Goal: Information Seeking & Learning: Find specific fact

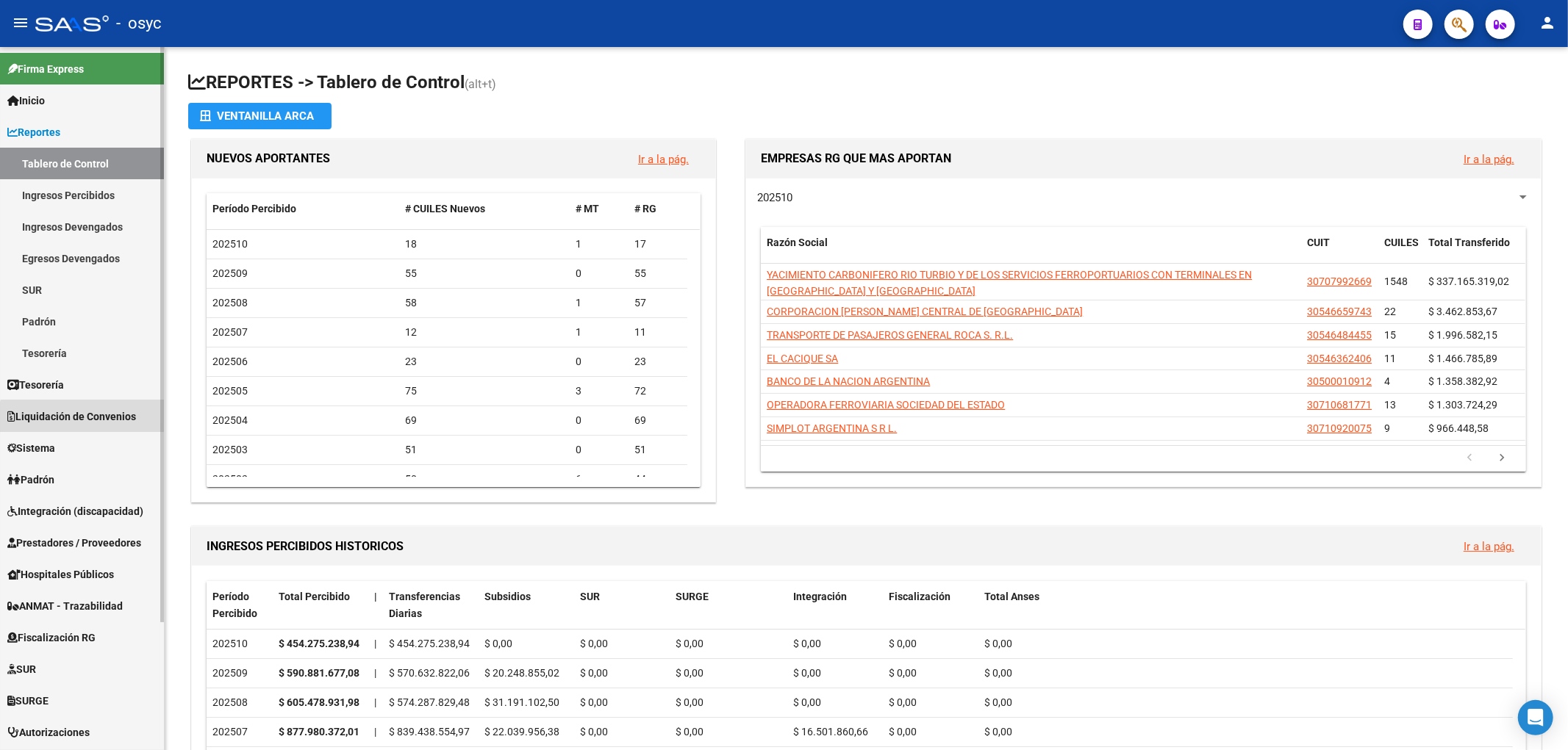
click at [85, 421] on span "Liquidación de Convenios" at bounding box center [72, 416] width 129 height 16
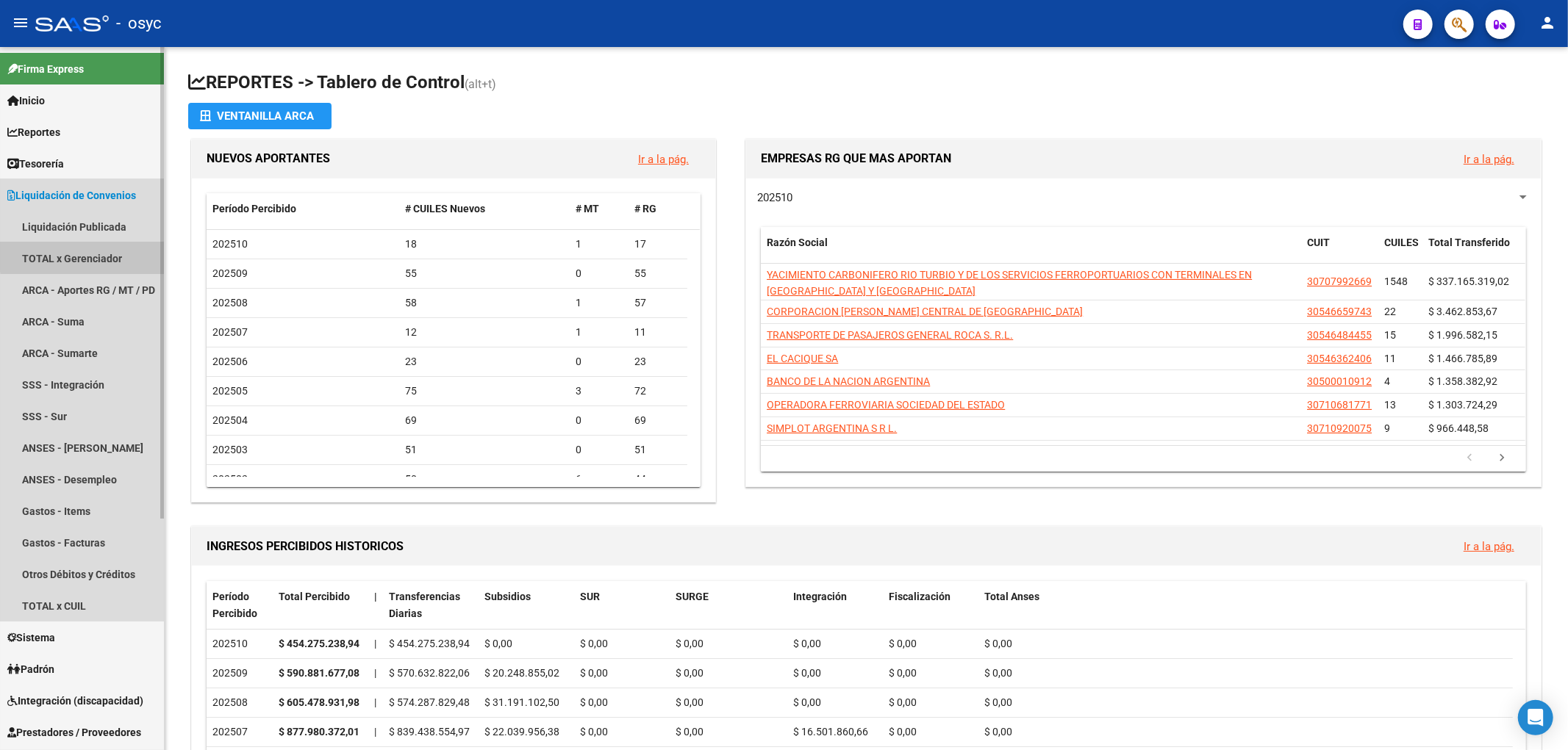
click at [98, 255] on link "TOTAL x Gerenciador" at bounding box center [81, 259] width 164 height 32
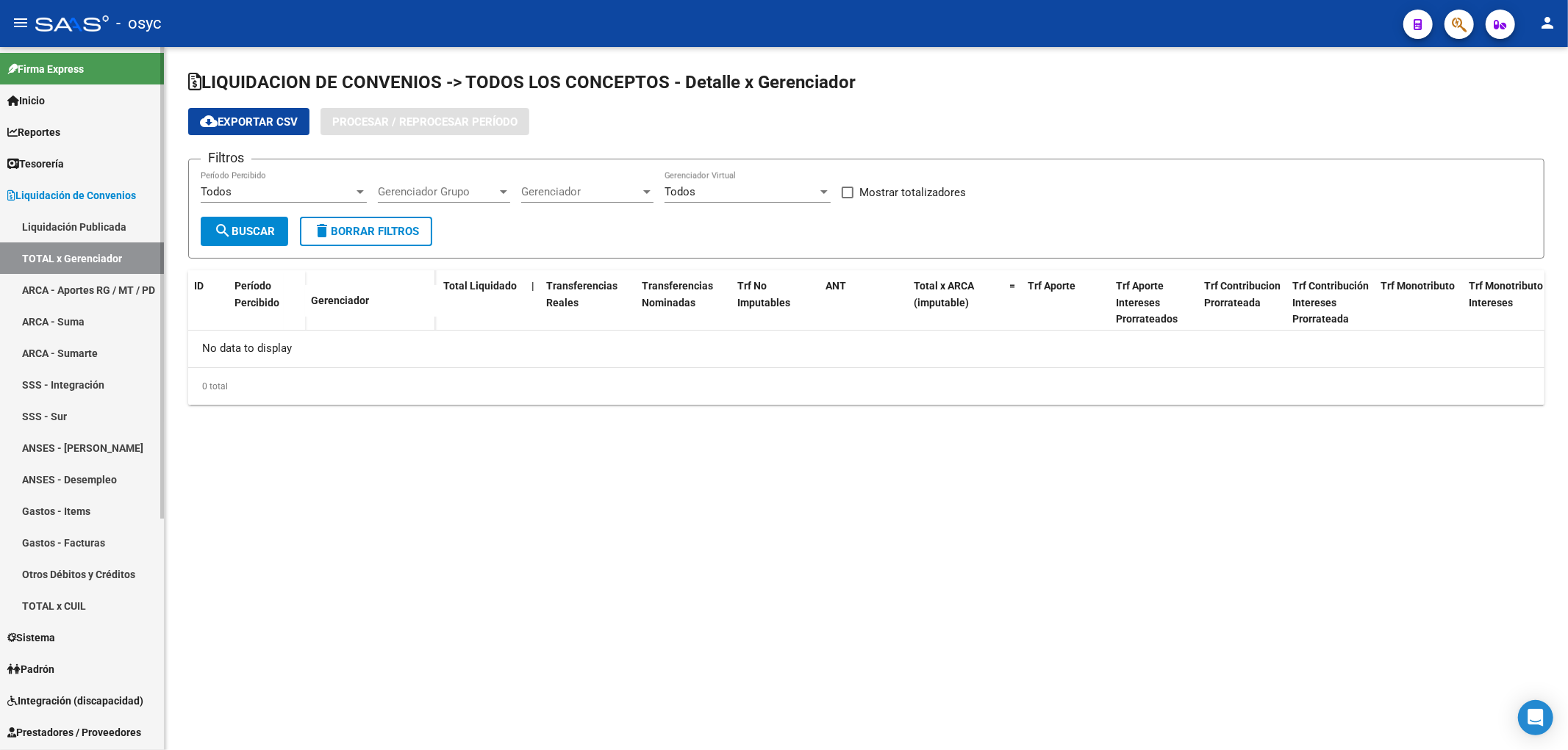
checkbox input "true"
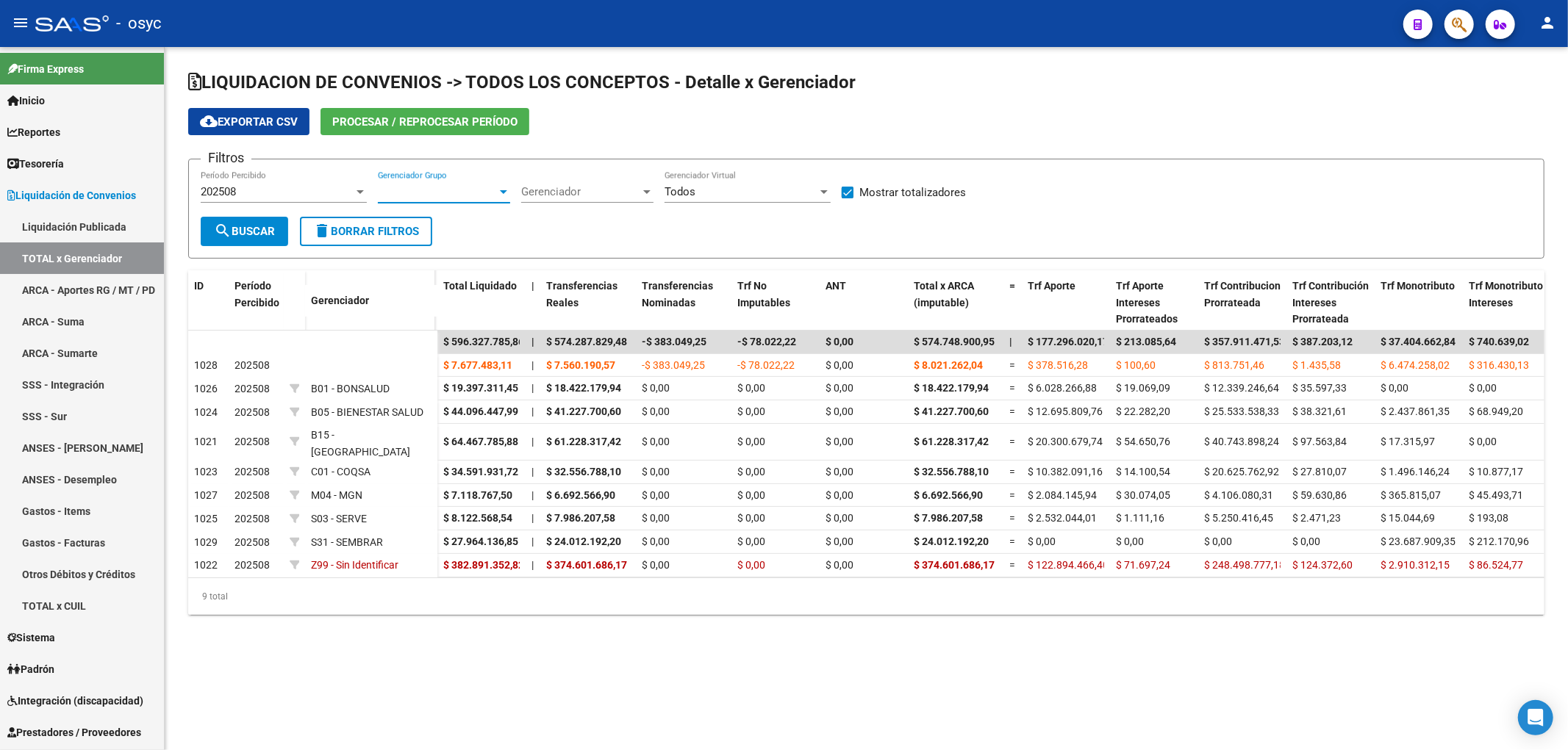
click at [447, 198] on span "Gerenciador Grupo" at bounding box center [436, 191] width 119 height 13
click at [563, 198] on div at bounding box center [784, 375] width 1568 height 750
click at [577, 191] on span "Gerenciador" at bounding box center [580, 191] width 119 height 13
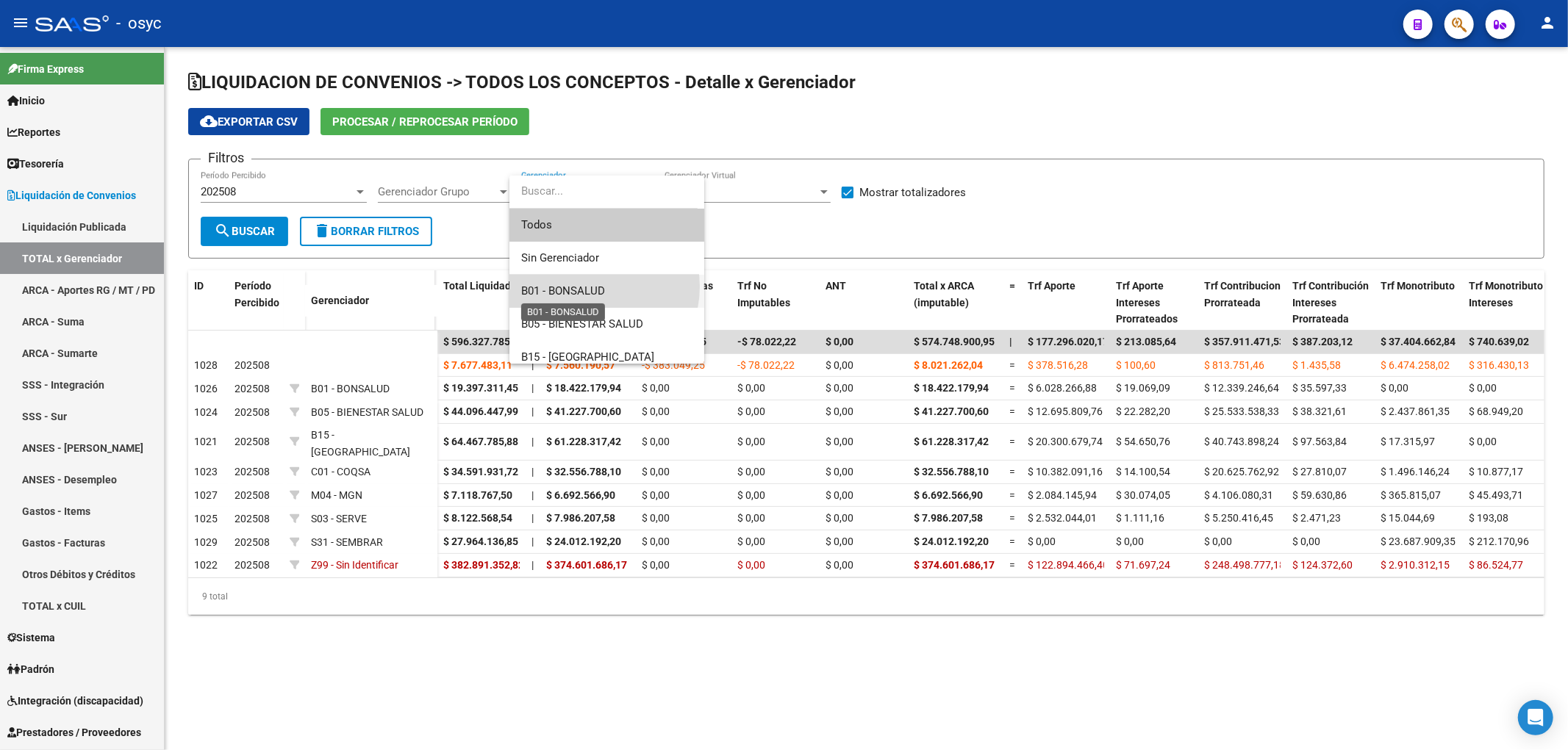
click at [589, 287] on span "B01 - BONSALUD" at bounding box center [563, 290] width 84 height 13
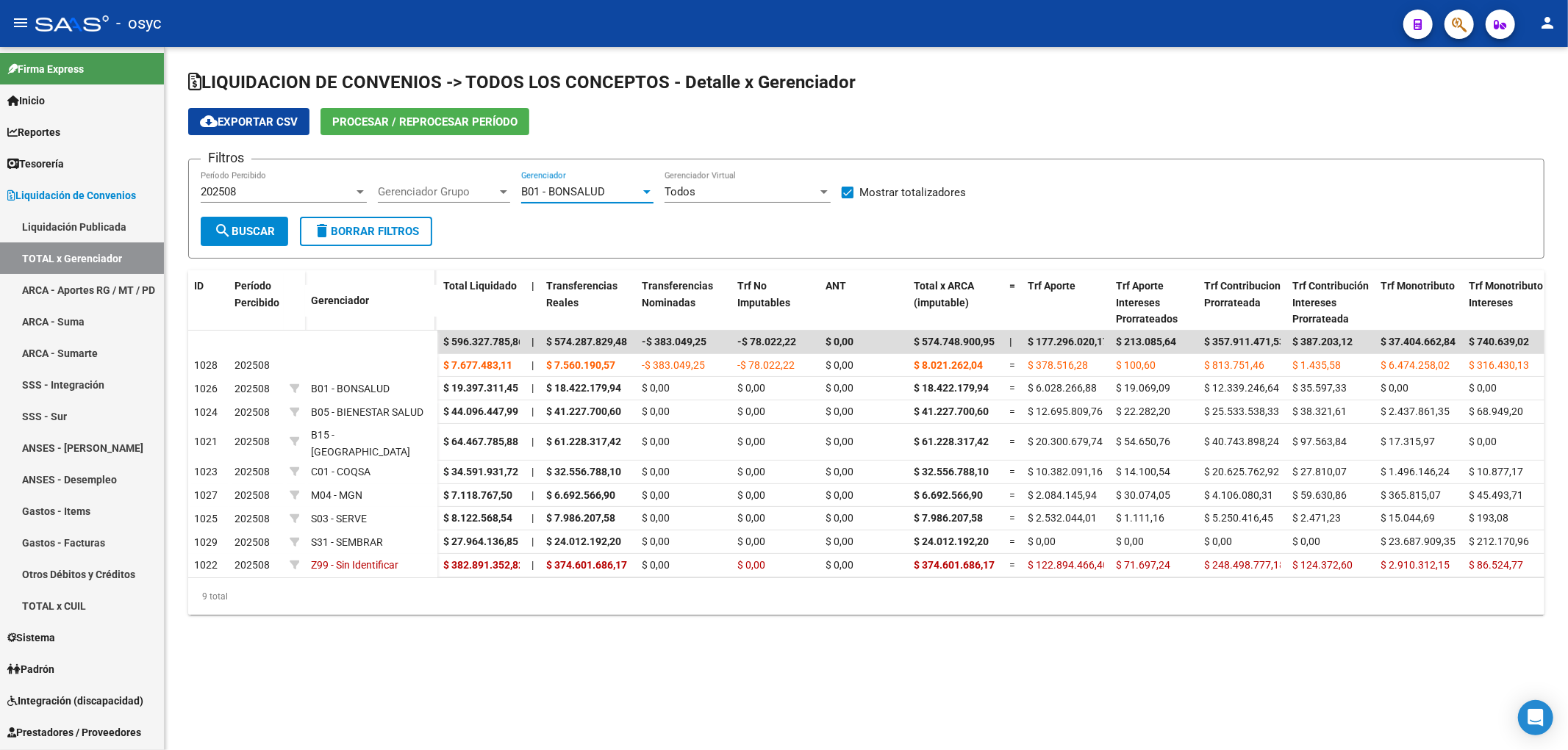
click at [291, 187] on div "202508" at bounding box center [278, 191] width 153 height 13
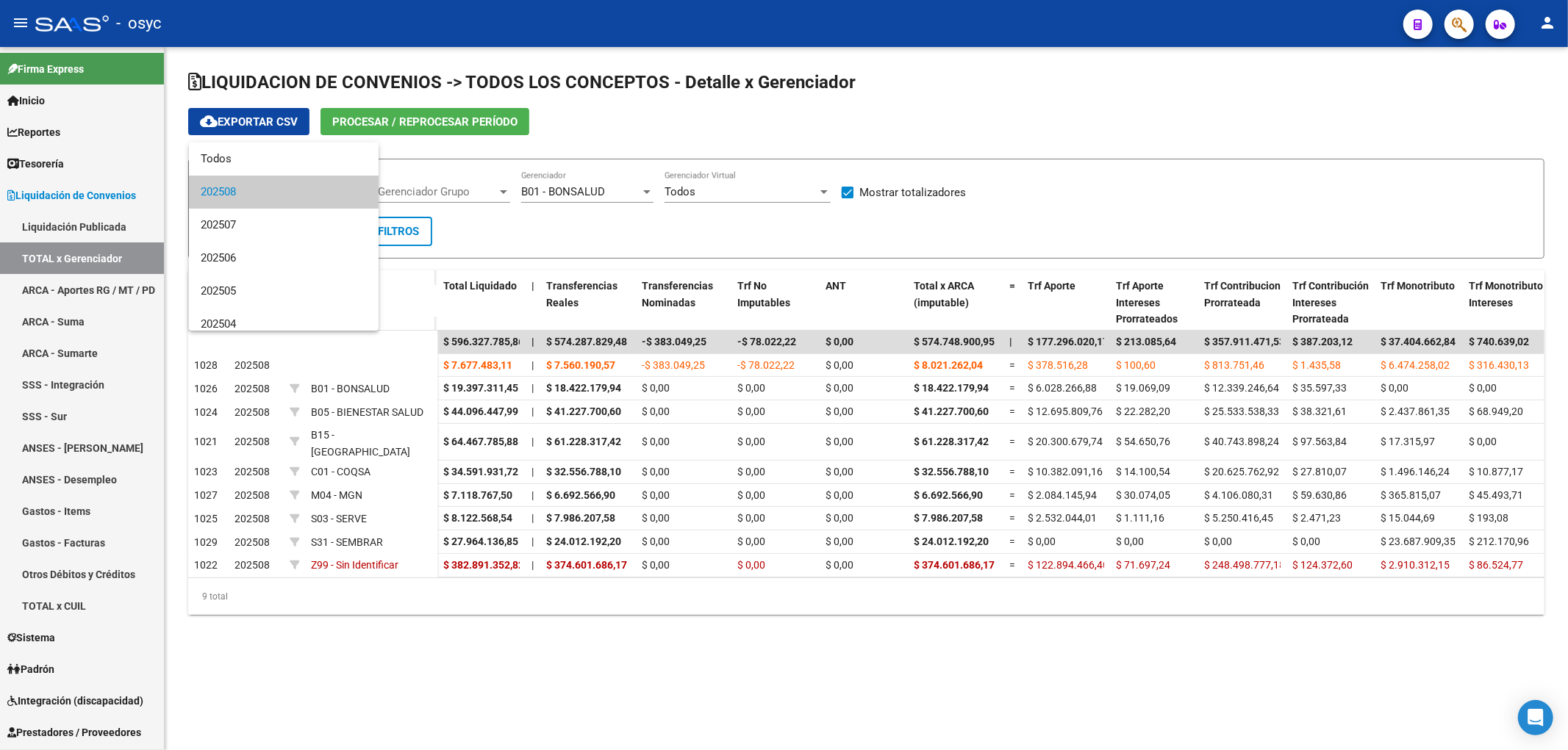
click at [71, 628] on div at bounding box center [784, 375] width 1568 height 750
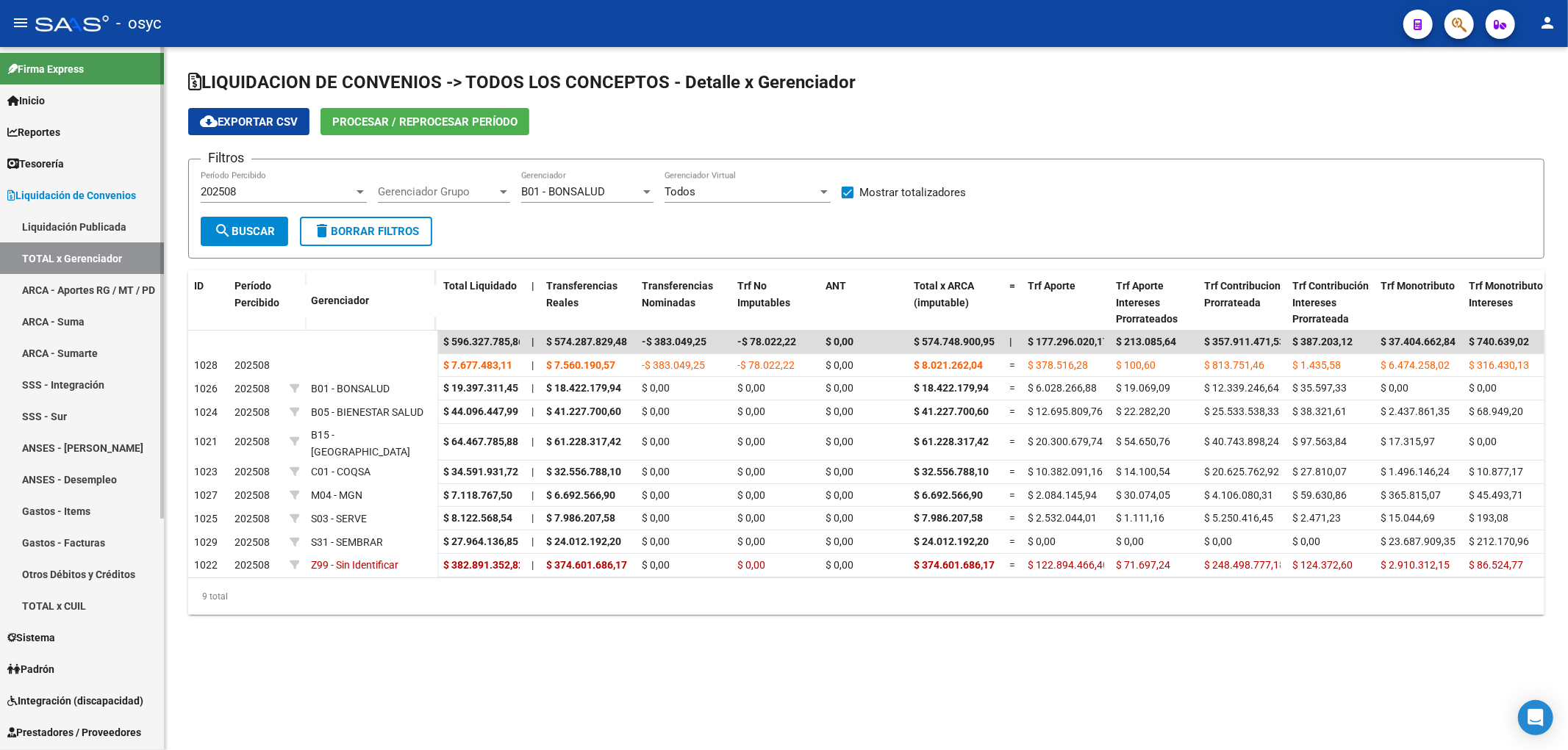
click at [55, 635] on span "Sistema" at bounding box center [31, 637] width 48 height 16
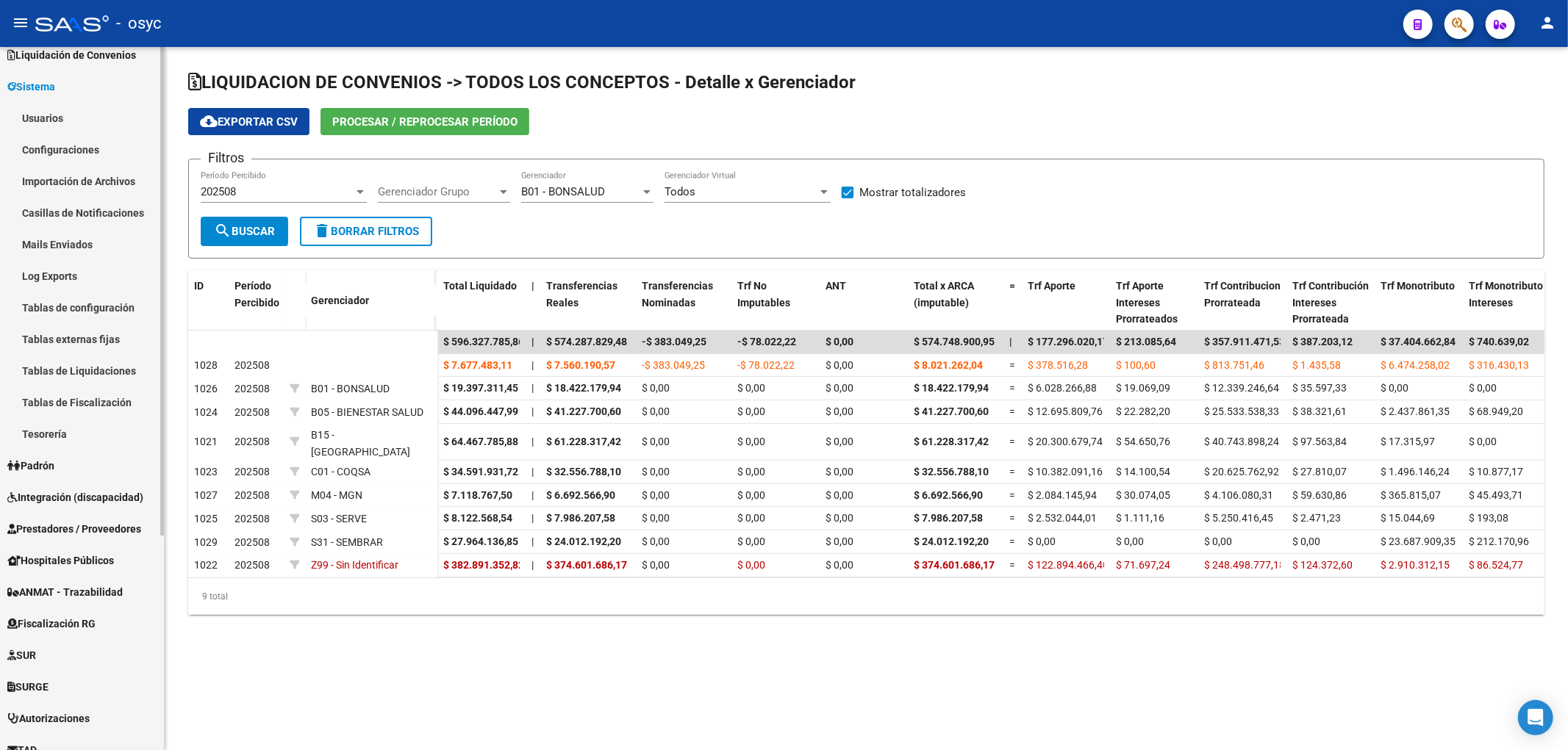
scroll to position [163, 0]
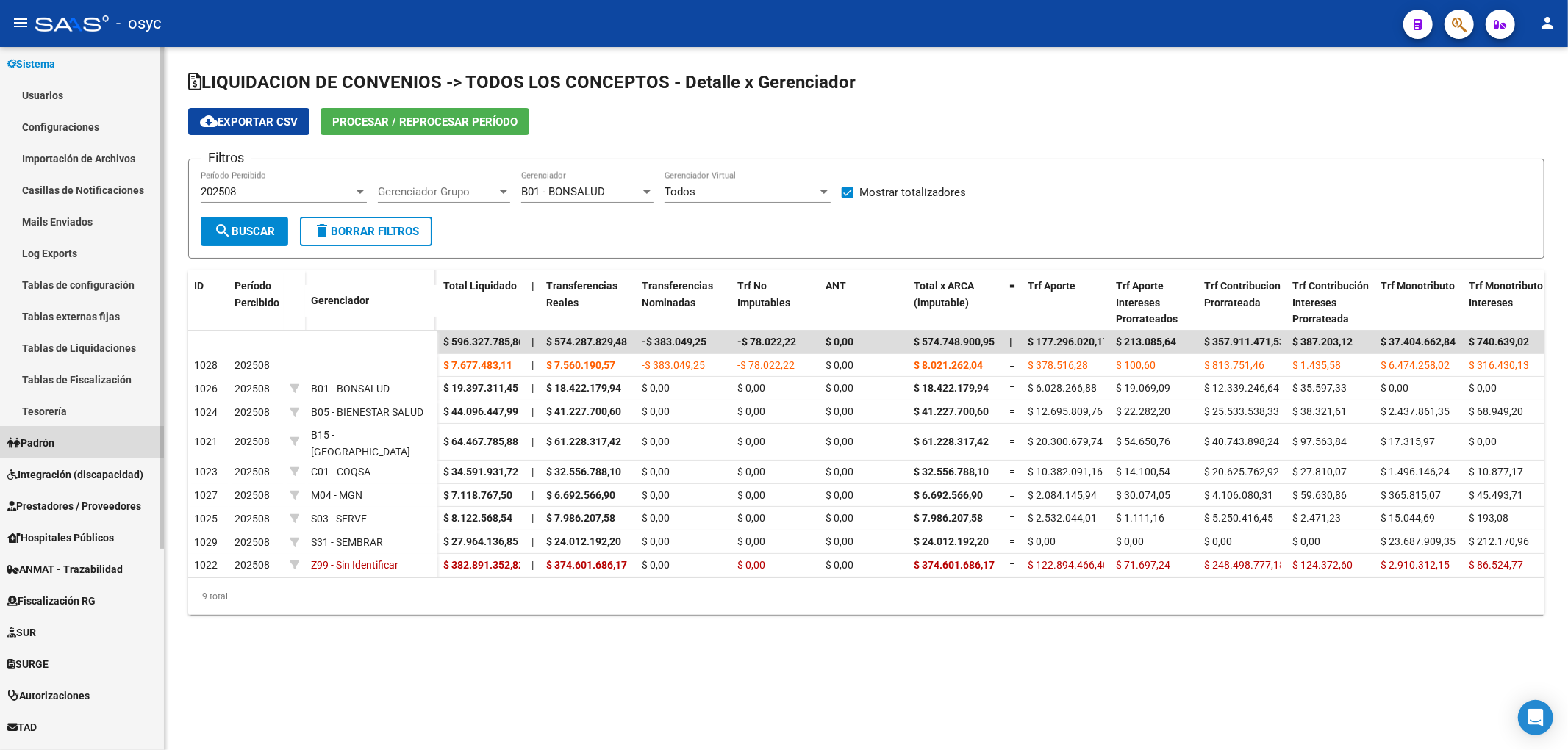
click at [54, 442] on span "Padrón" at bounding box center [31, 443] width 47 height 16
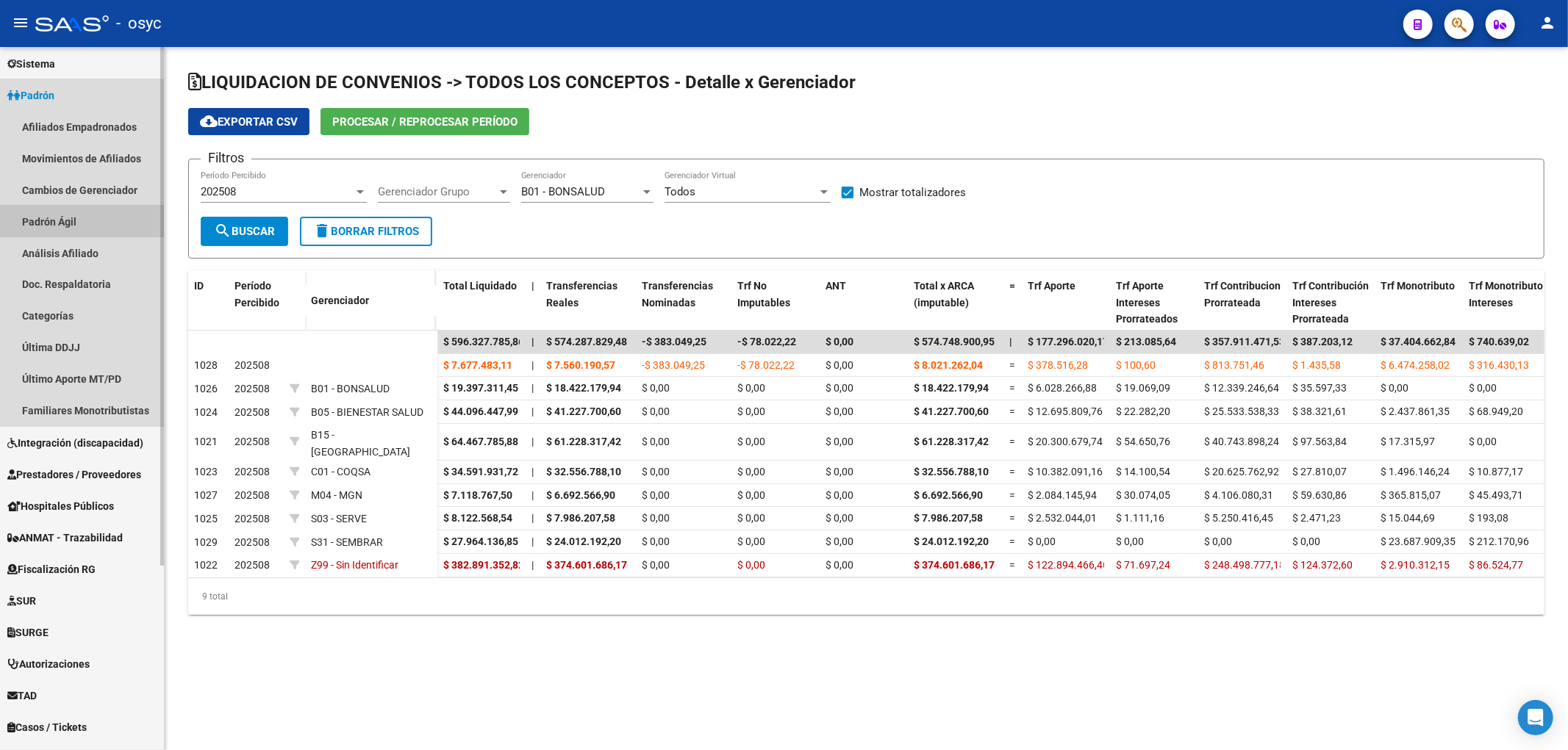
click at [59, 231] on link "Padrón Ágil" at bounding box center [81, 221] width 164 height 32
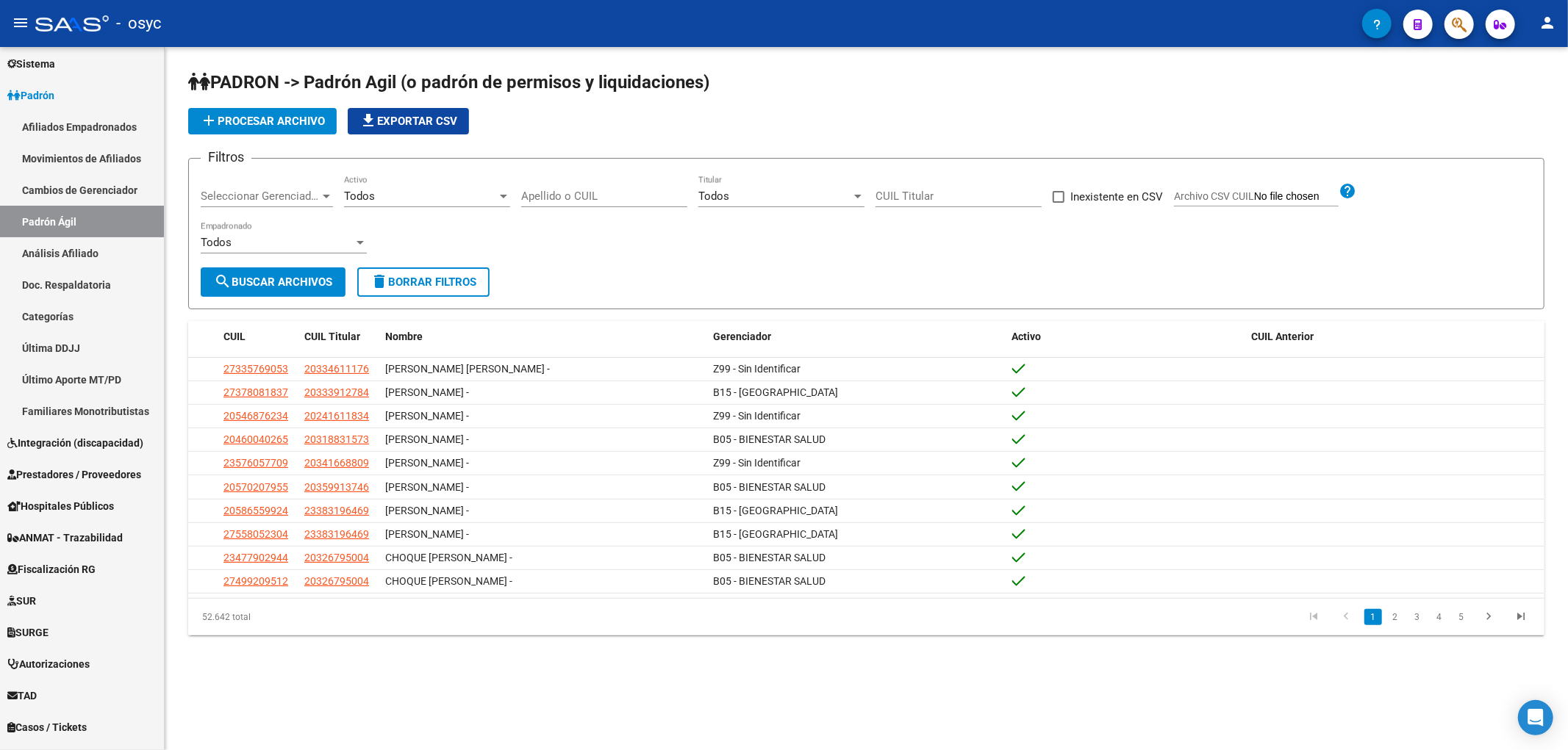
click at [265, 133] on button "add Procesar archivo" at bounding box center [262, 121] width 149 height 26
click at [302, 201] on span "Seleccionar Gerenciador" at bounding box center [260, 196] width 119 height 13
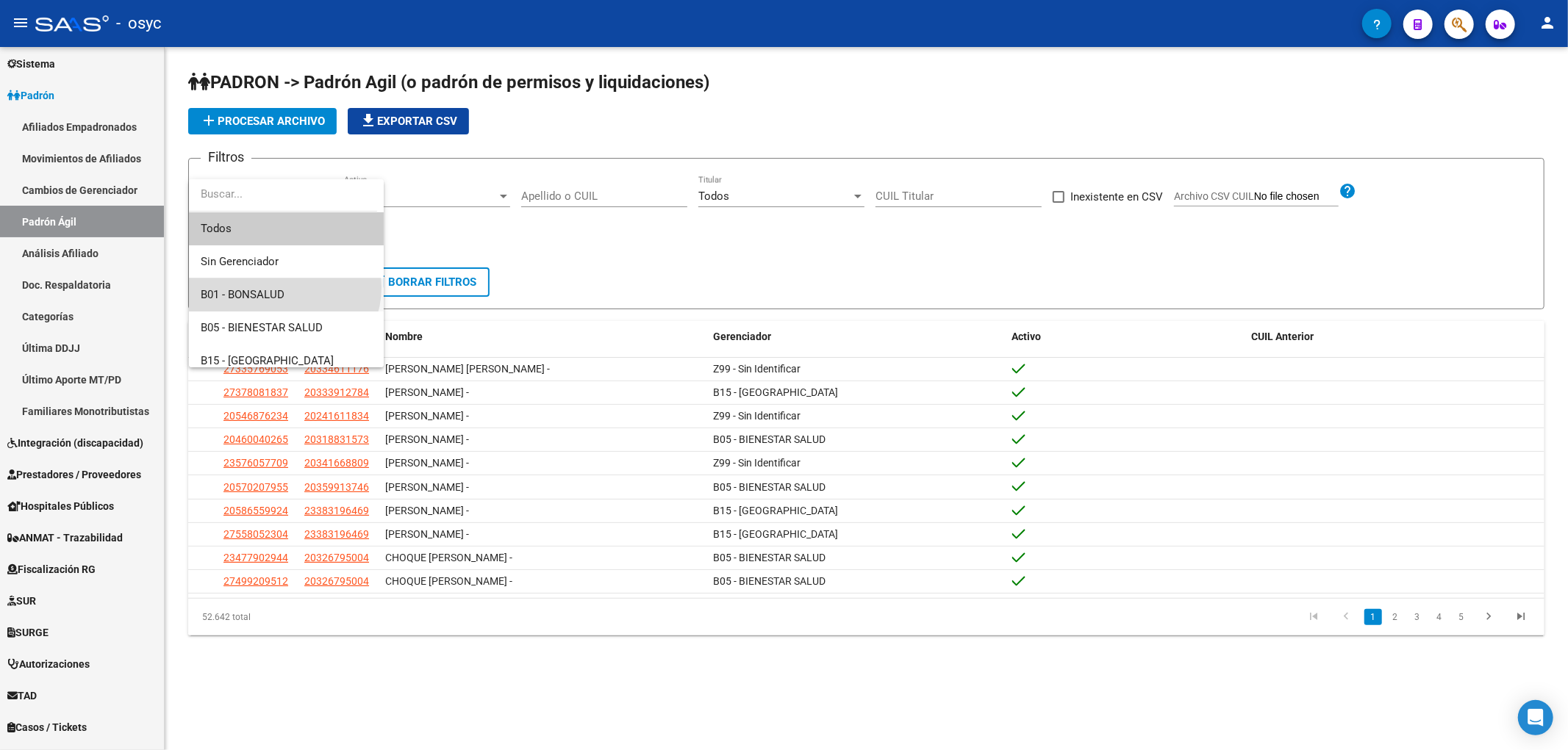
click at [284, 288] on span "B01 - BONSALUD" at bounding box center [286, 294] width 171 height 33
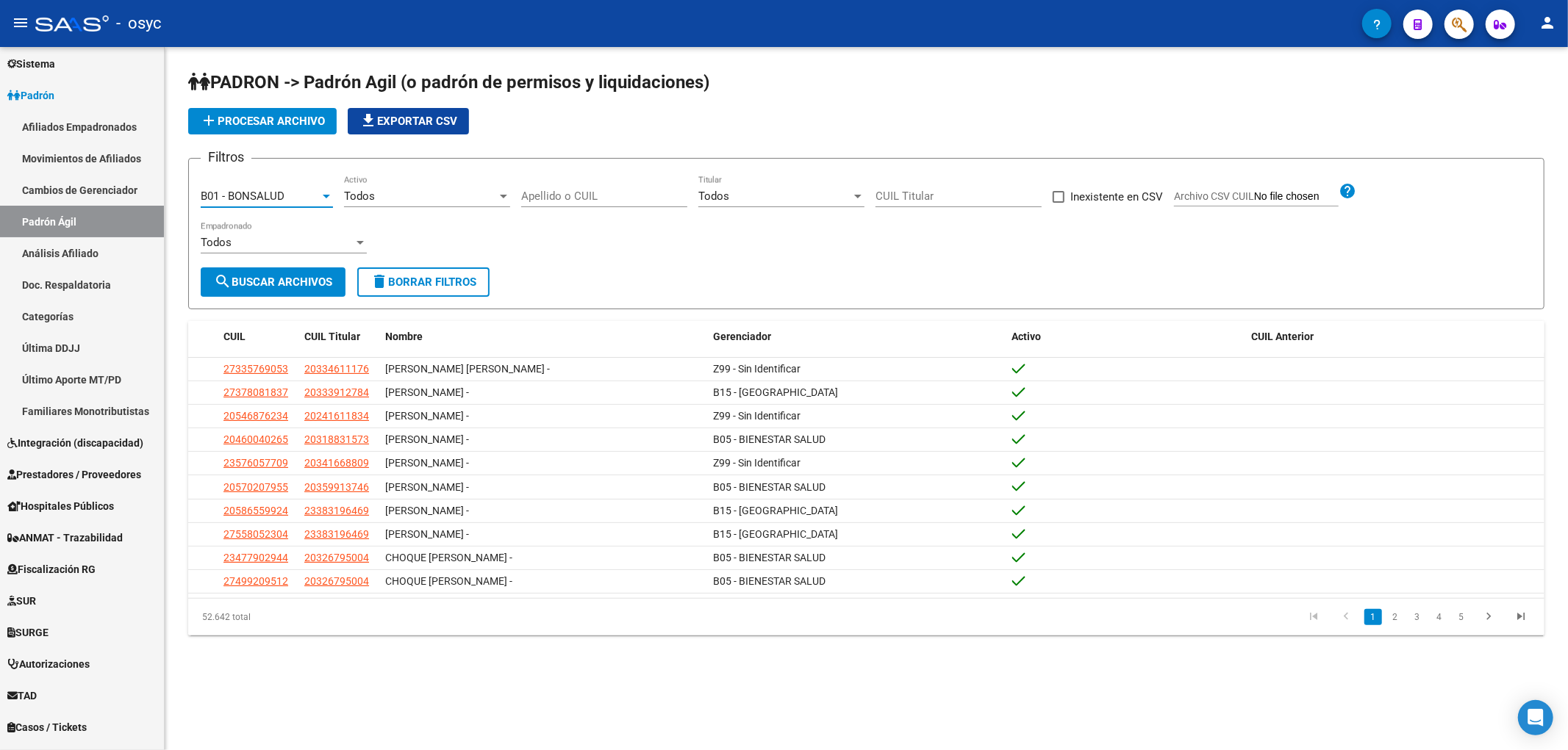
click at [366, 244] on div at bounding box center [360, 242] width 13 height 12
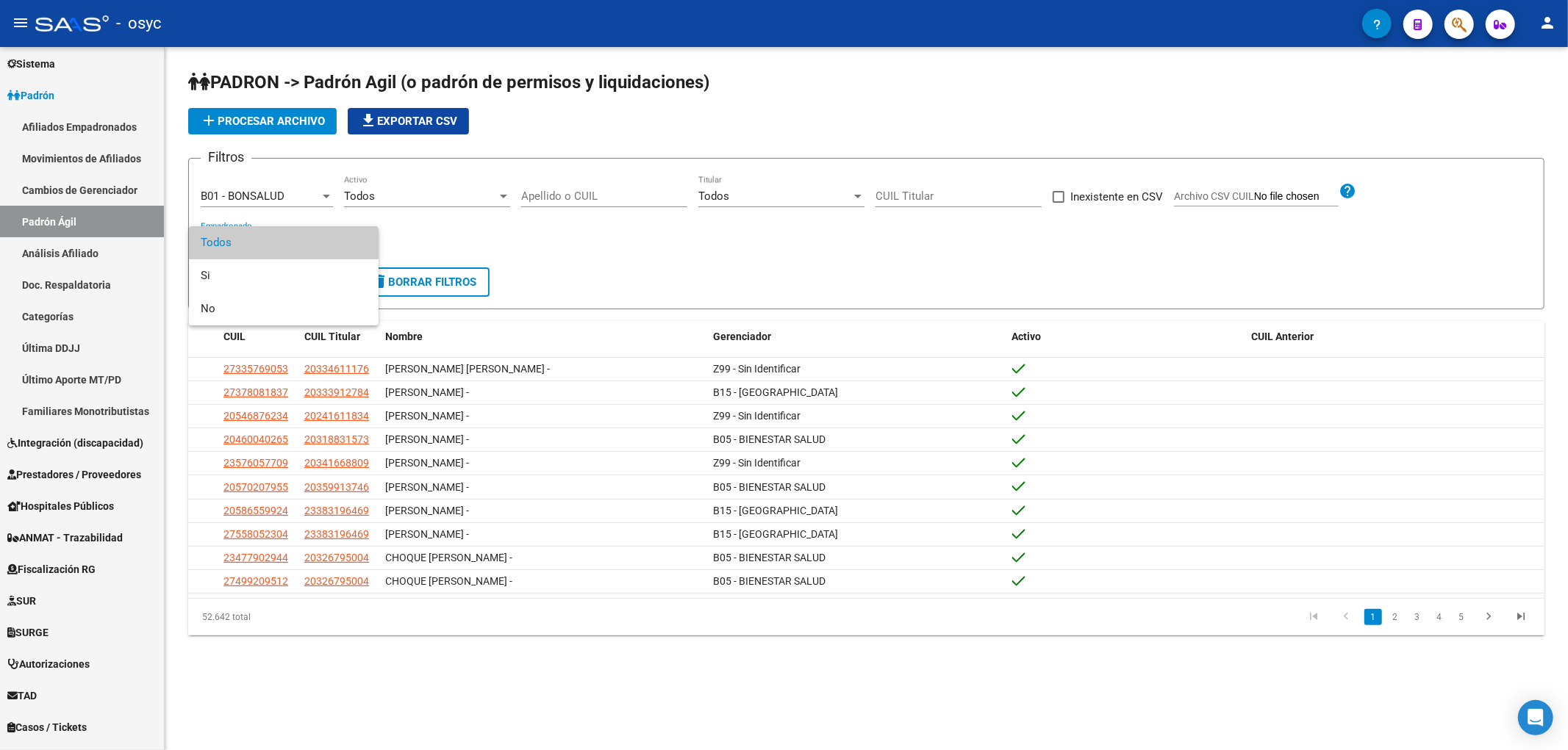
click at [366, 244] on span "Todos" at bounding box center [284, 242] width 166 height 33
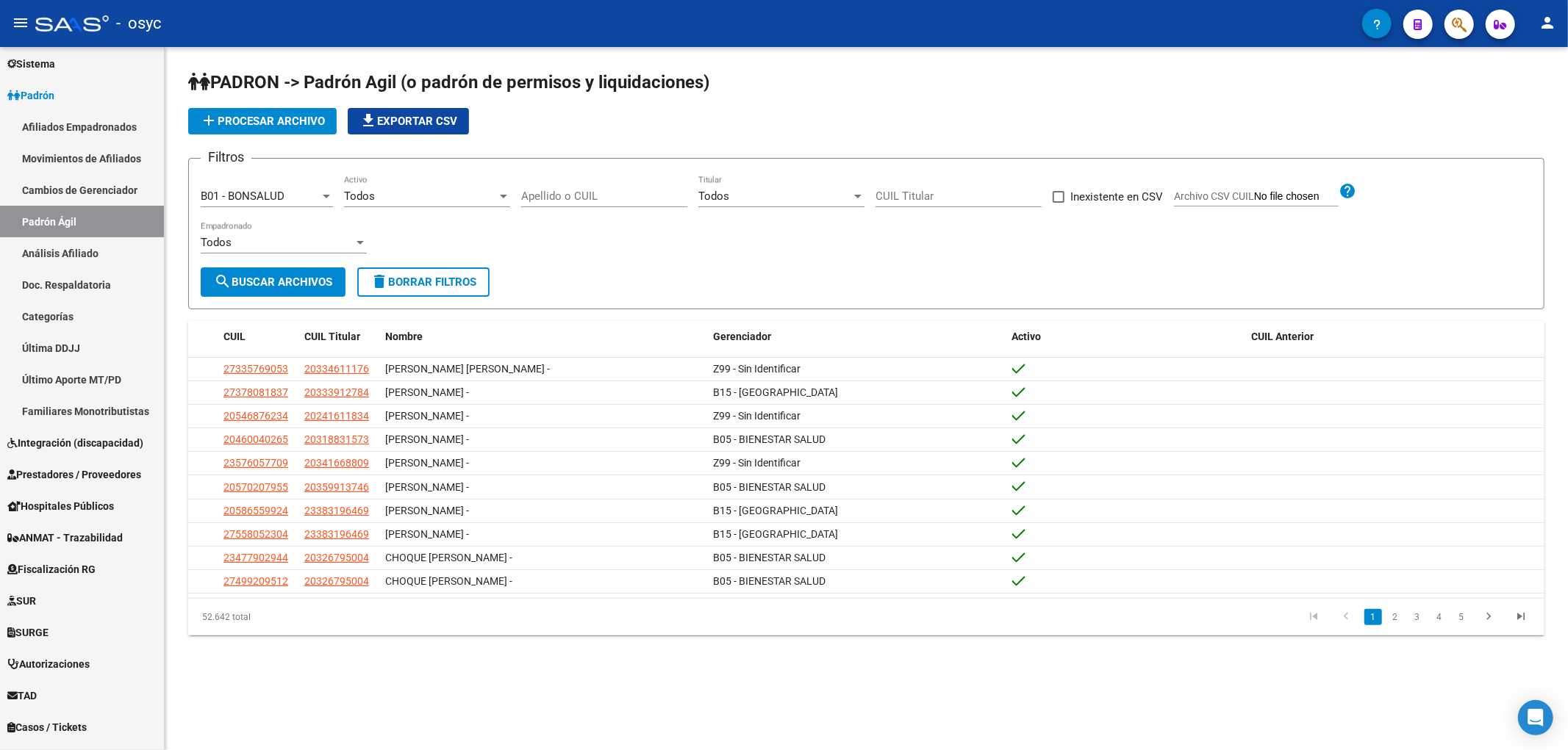
click at [549, 231] on div "Filtros B01 - BONSALUD Seleccionar Gerenciador Todos Activo Apellido o CUIL Tod…" at bounding box center [866, 219] width 1331 height 97
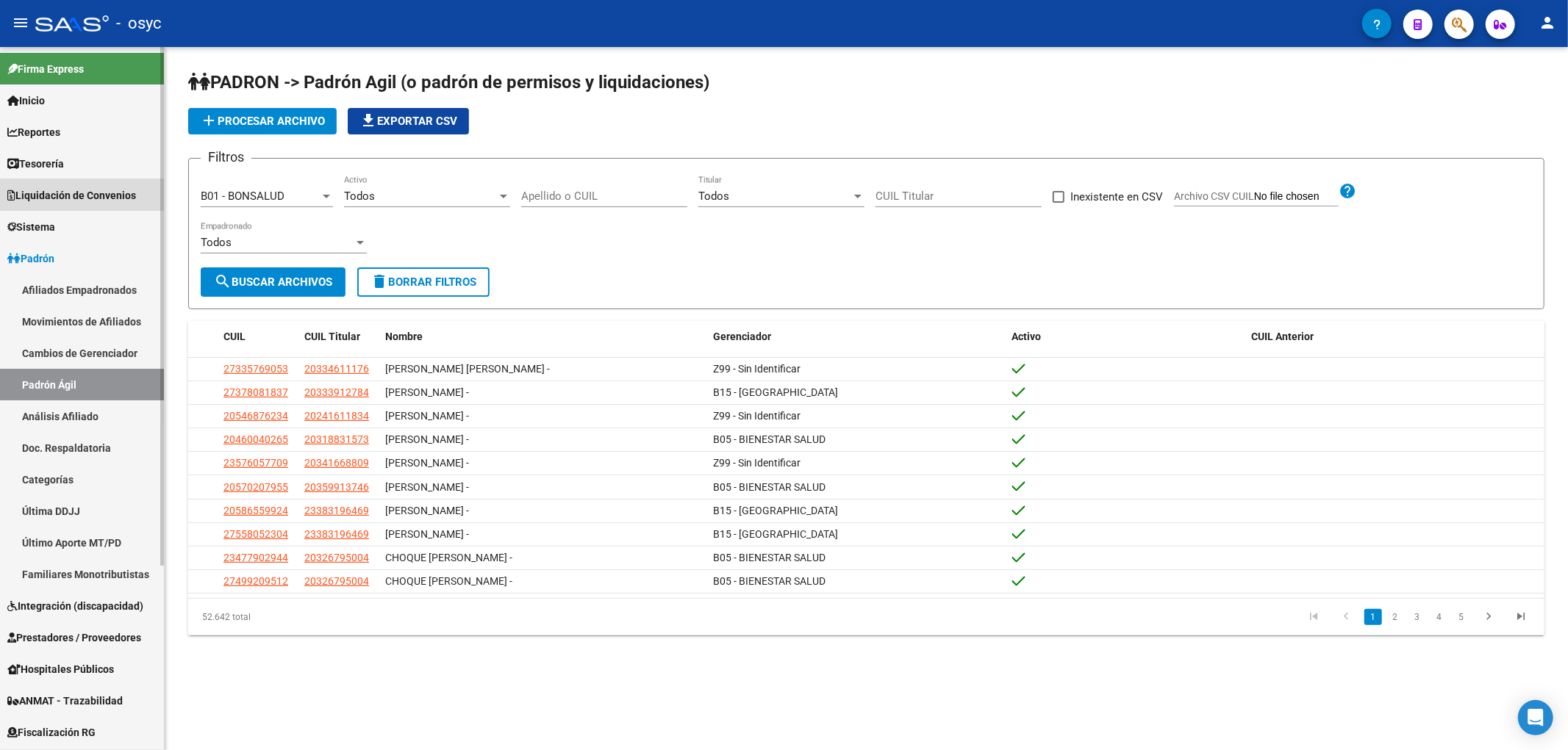
click at [105, 199] on span "Liquidación de Convenios" at bounding box center [72, 195] width 129 height 16
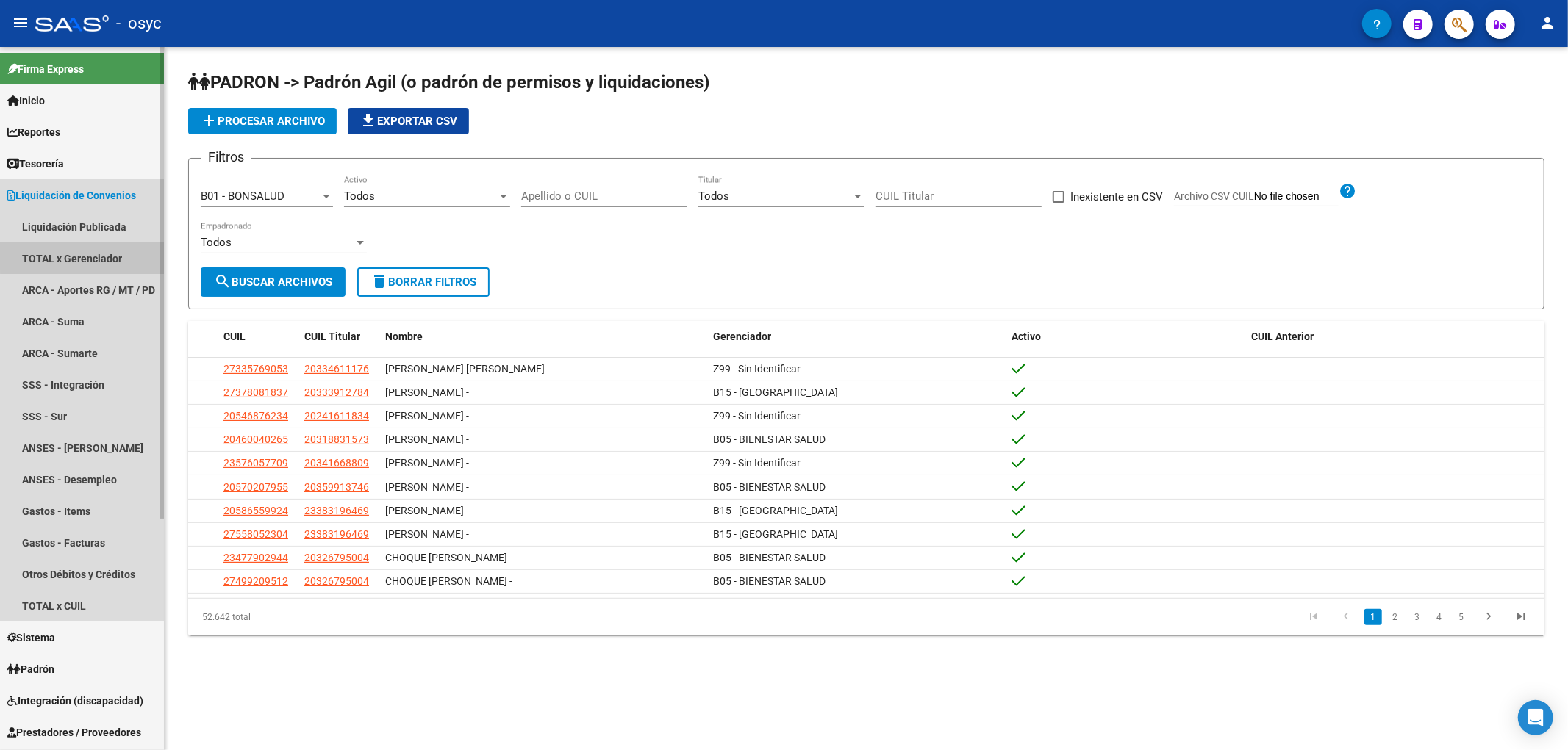
click at [110, 253] on link "TOTAL x Gerenciador" at bounding box center [81, 259] width 164 height 32
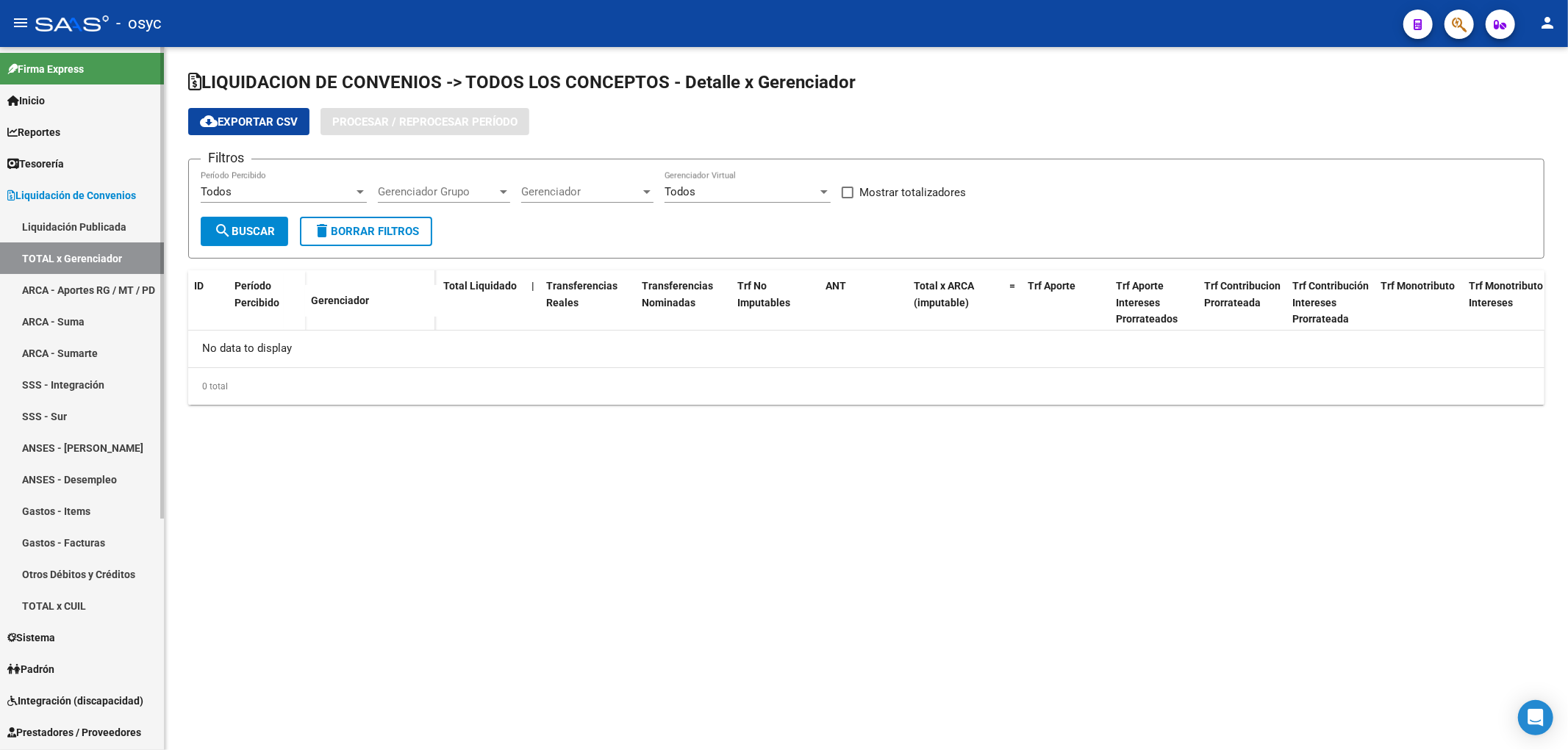
checkbox input "true"
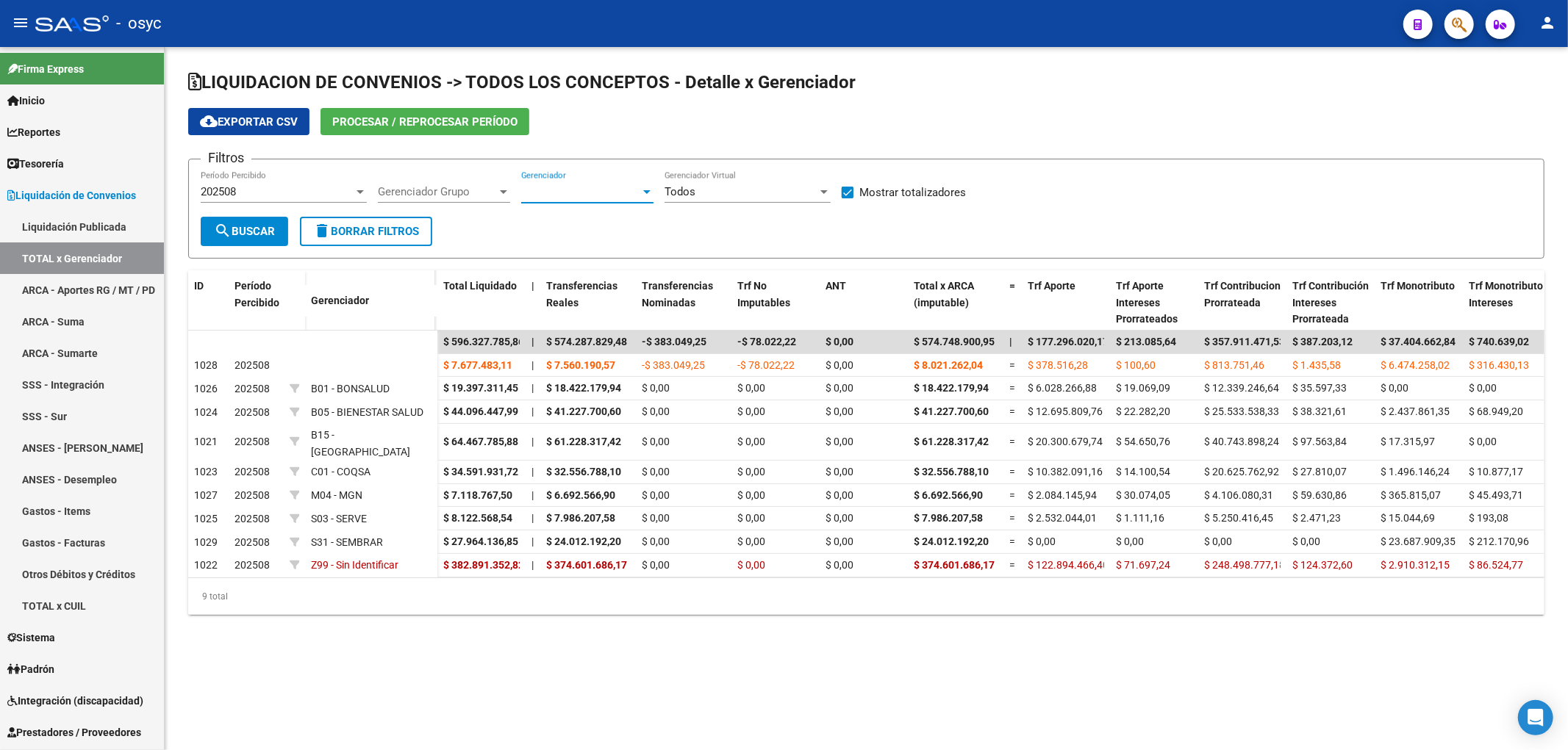
click at [585, 193] on span "Gerenciador" at bounding box center [580, 191] width 119 height 13
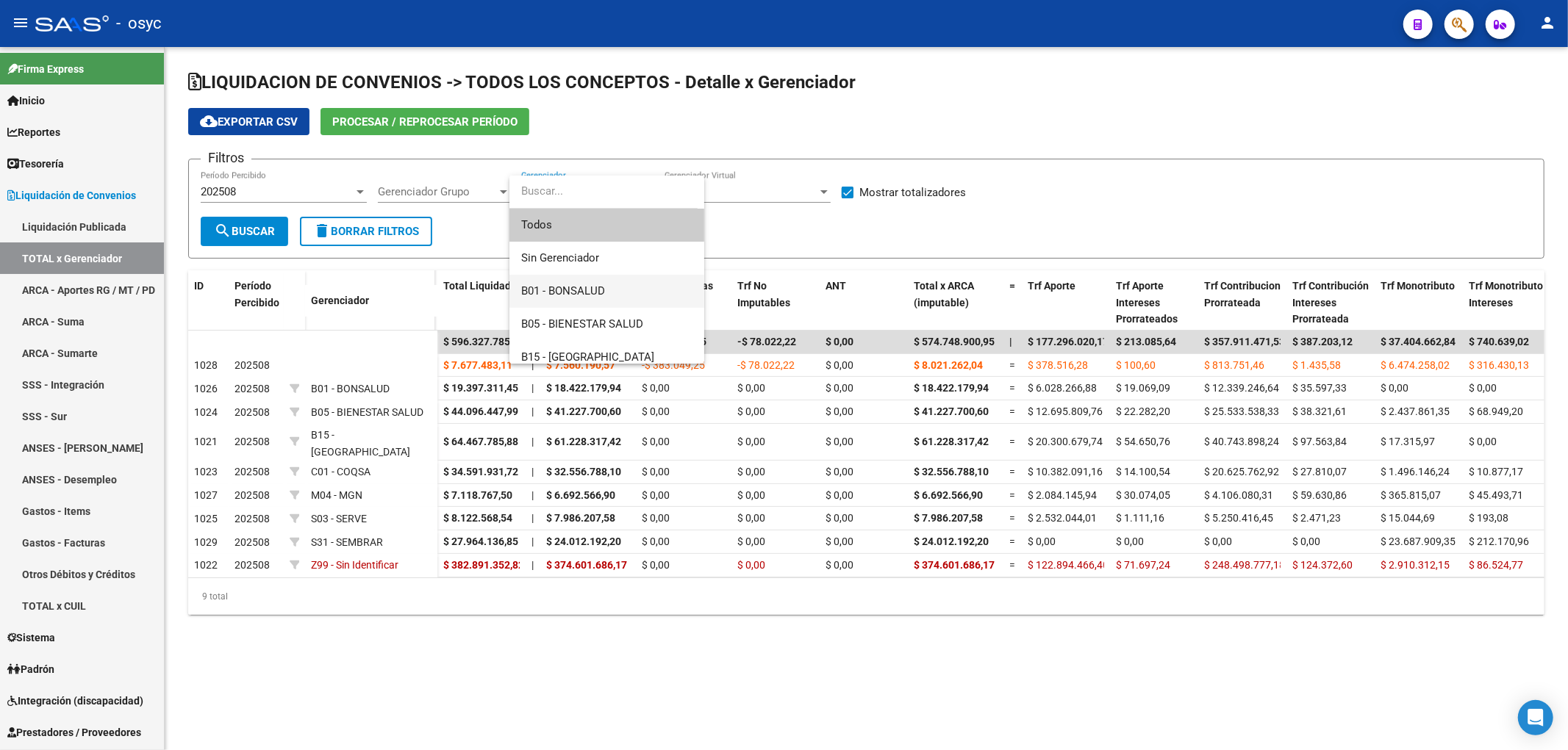
click at [608, 287] on span "B01 - BONSALUD" at bounding box center [606, 290] width 171 height 33
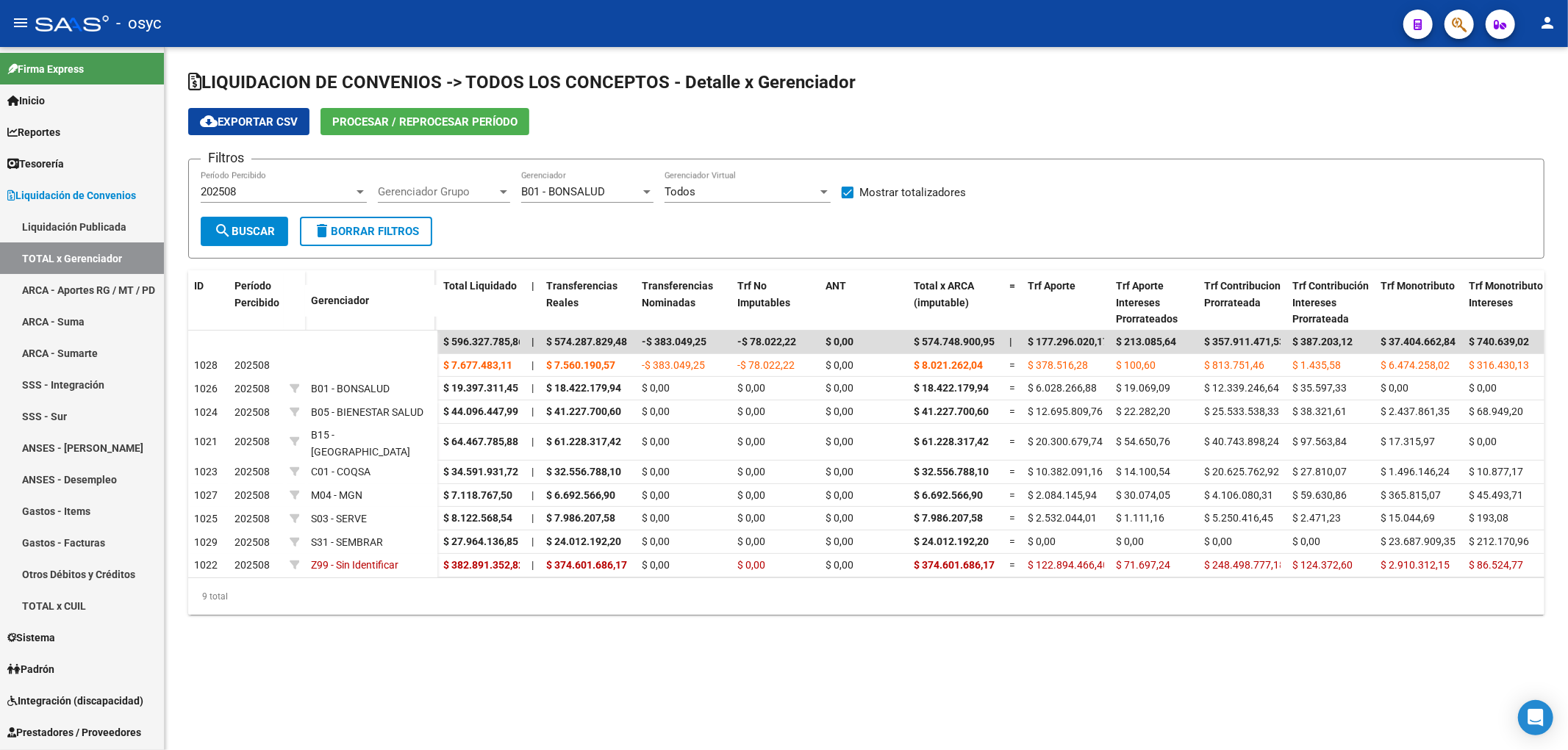
click at [318, 200] on div "202508 Período Percibido" at bounding box center [284, 187] width 166 height 32
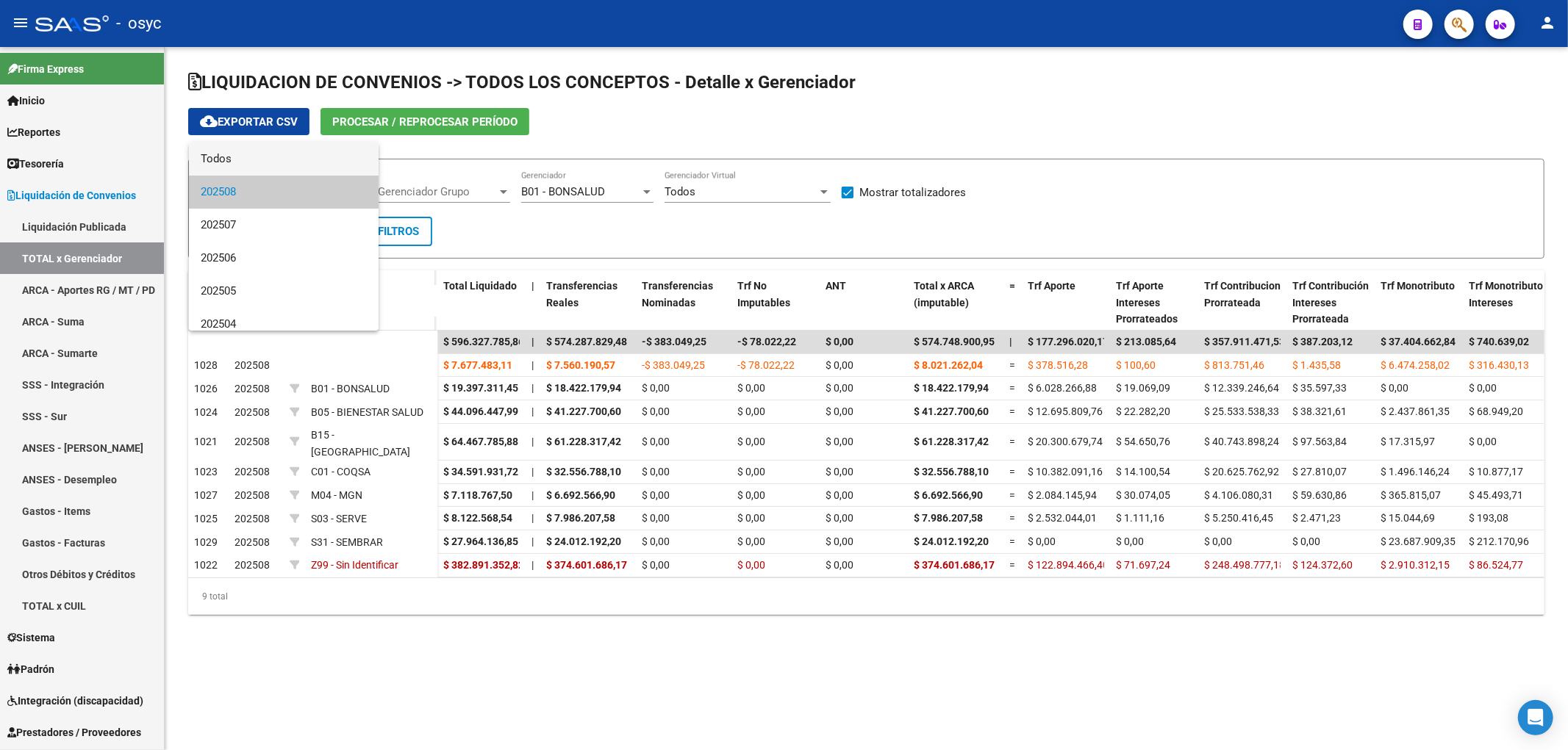
click at [307, 160] on span "Todos" at bounding box center [284, 159] width 166 height 33
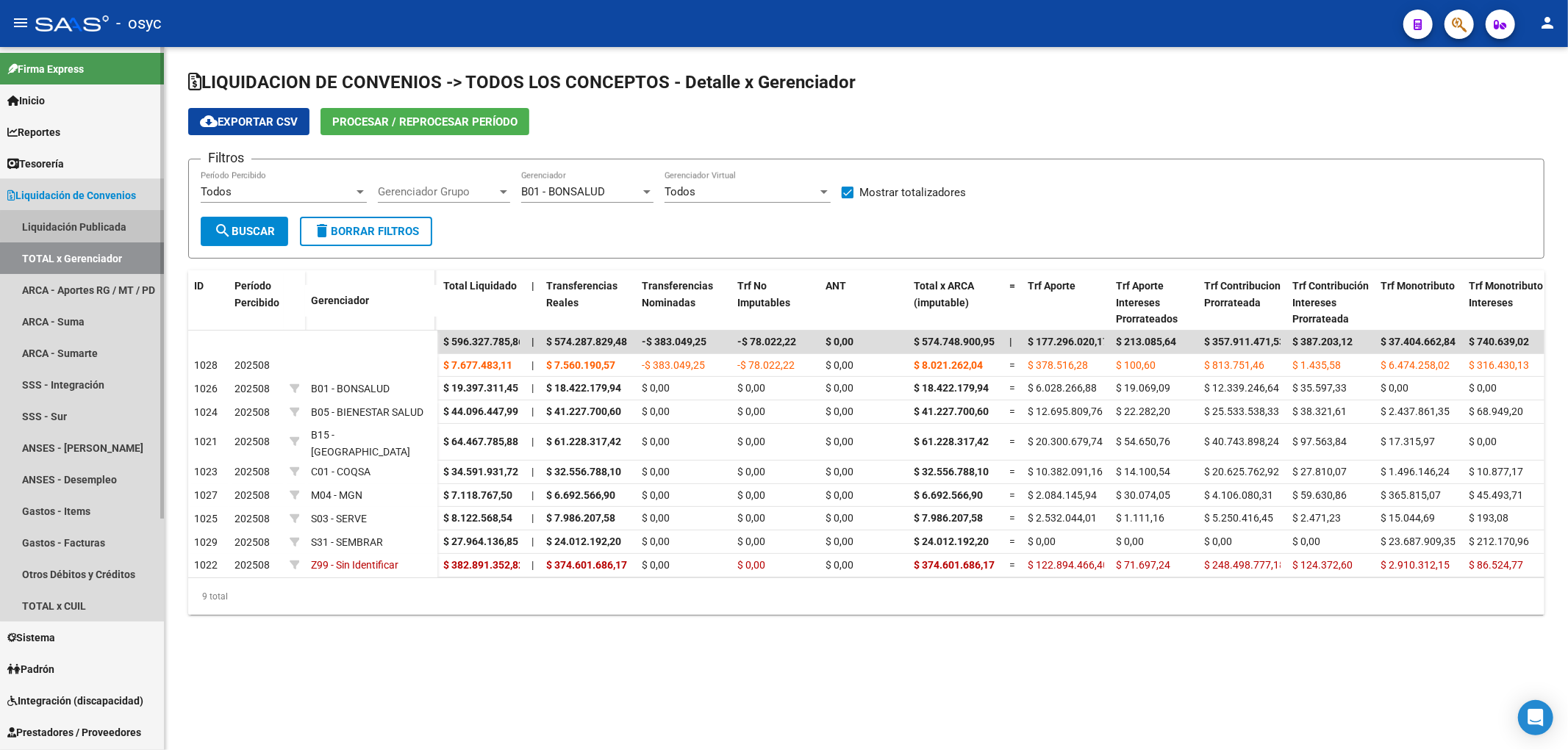
click at [122, 225] on link "Liquidación Publicada" at bounding box center [81, 227] width 164 height 32
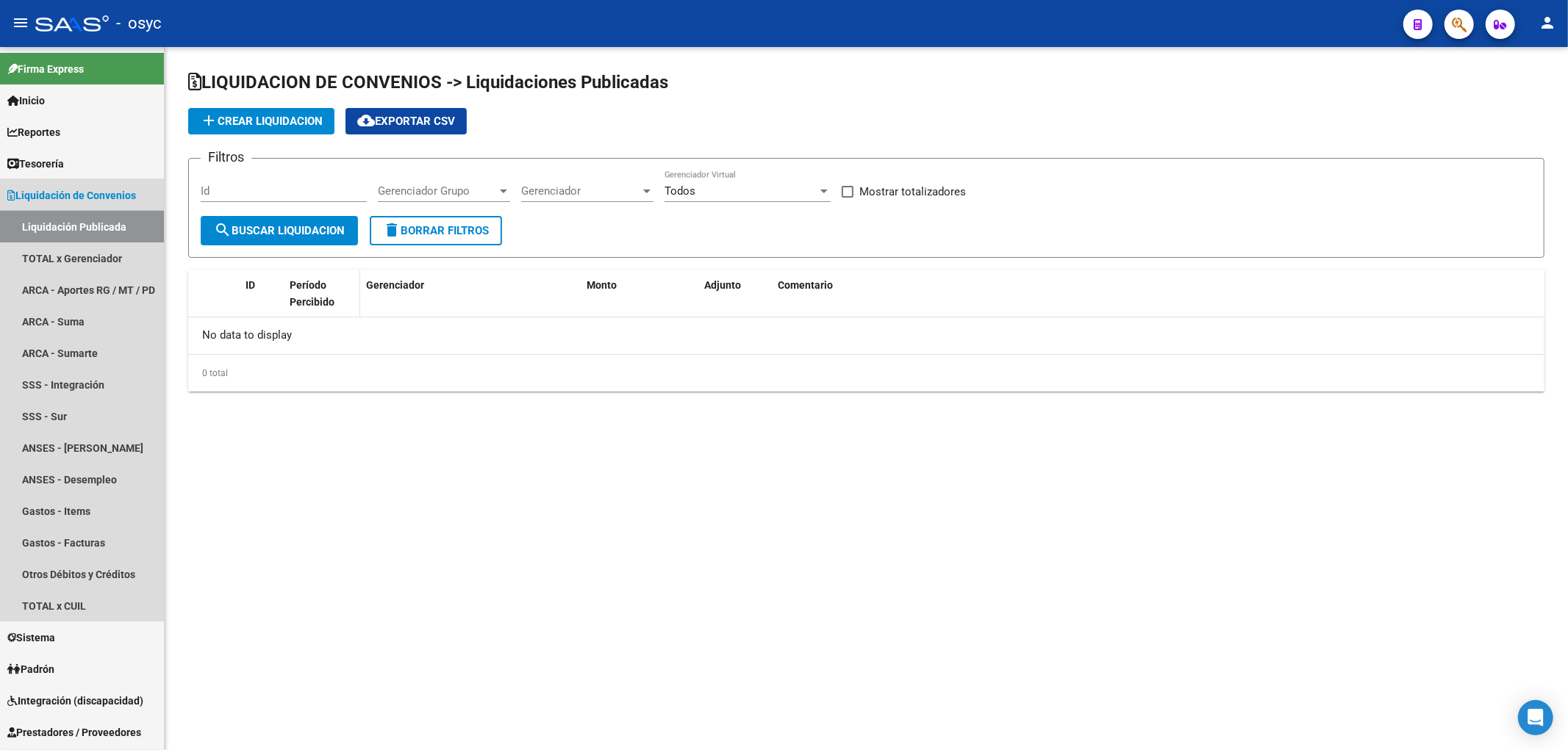
checkbox input "true"
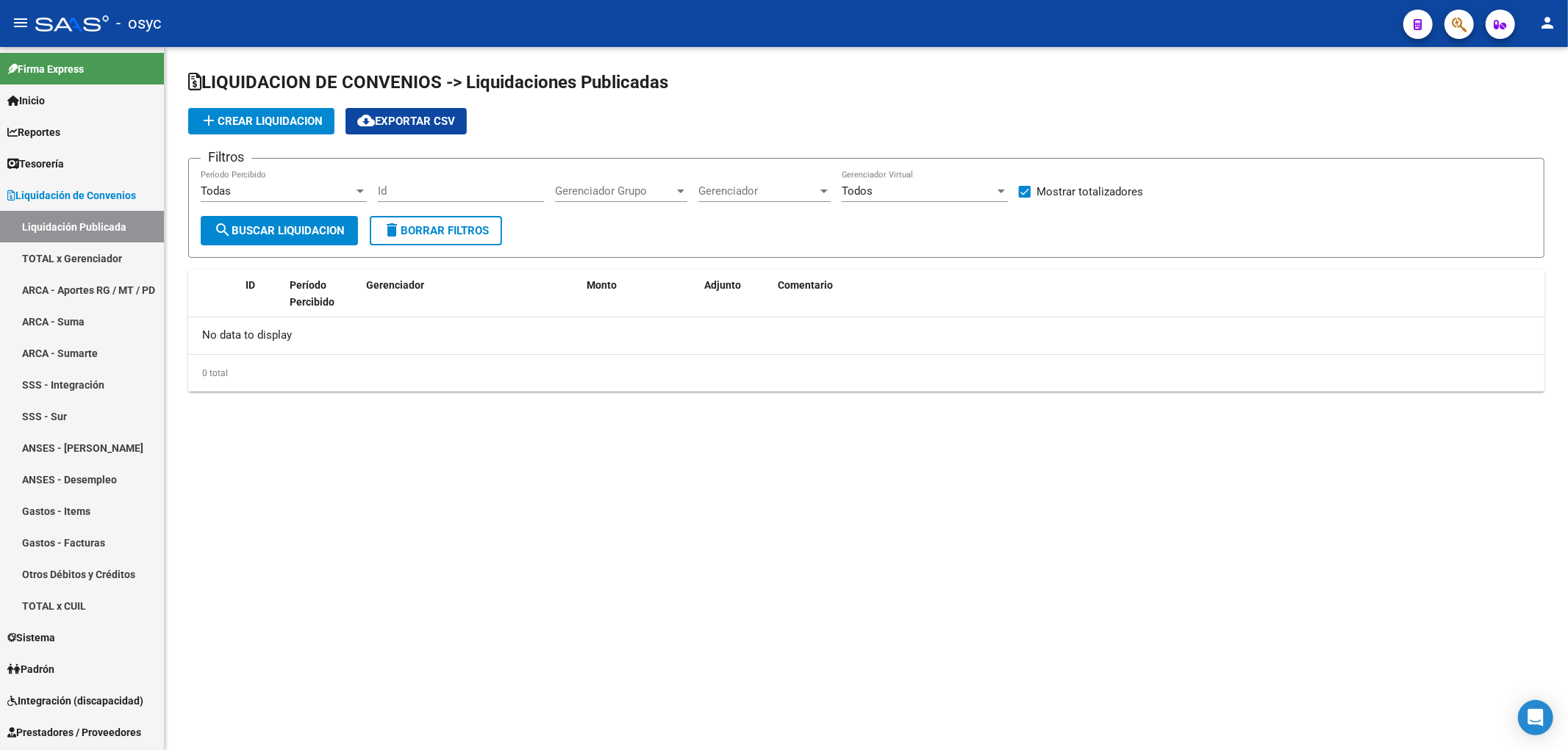
click at [288, 215] on div "Todas Período Percibido" at bounding box center [284, 192] width 166 height 46
click at [307, 193] on div "Todas" at bounding box center [278, 191] width 153 height 13
click at [307, 193] on span "Todas" at bounding box center [284, 191] width 166 height 33
click at [671, 190] on span "Gerenciador Grupo" at bounding box center [614, 191] width 119 height 13
click at [753, 194] on div at bounding box center [784, 375] width 1568 height 750
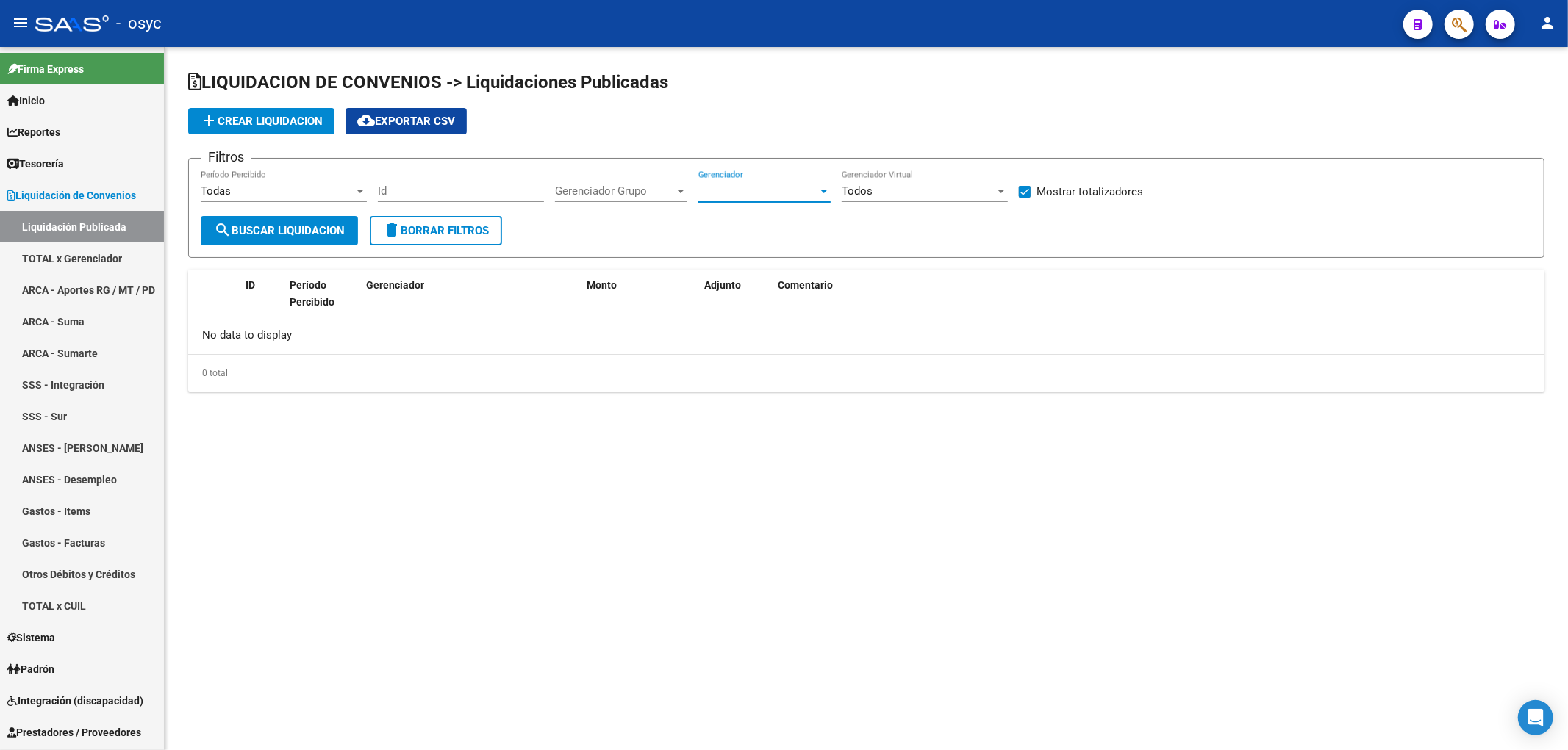
click at [763, 193] on span "Gerenciador" at bounding box center [757, 191] width 119 height 13
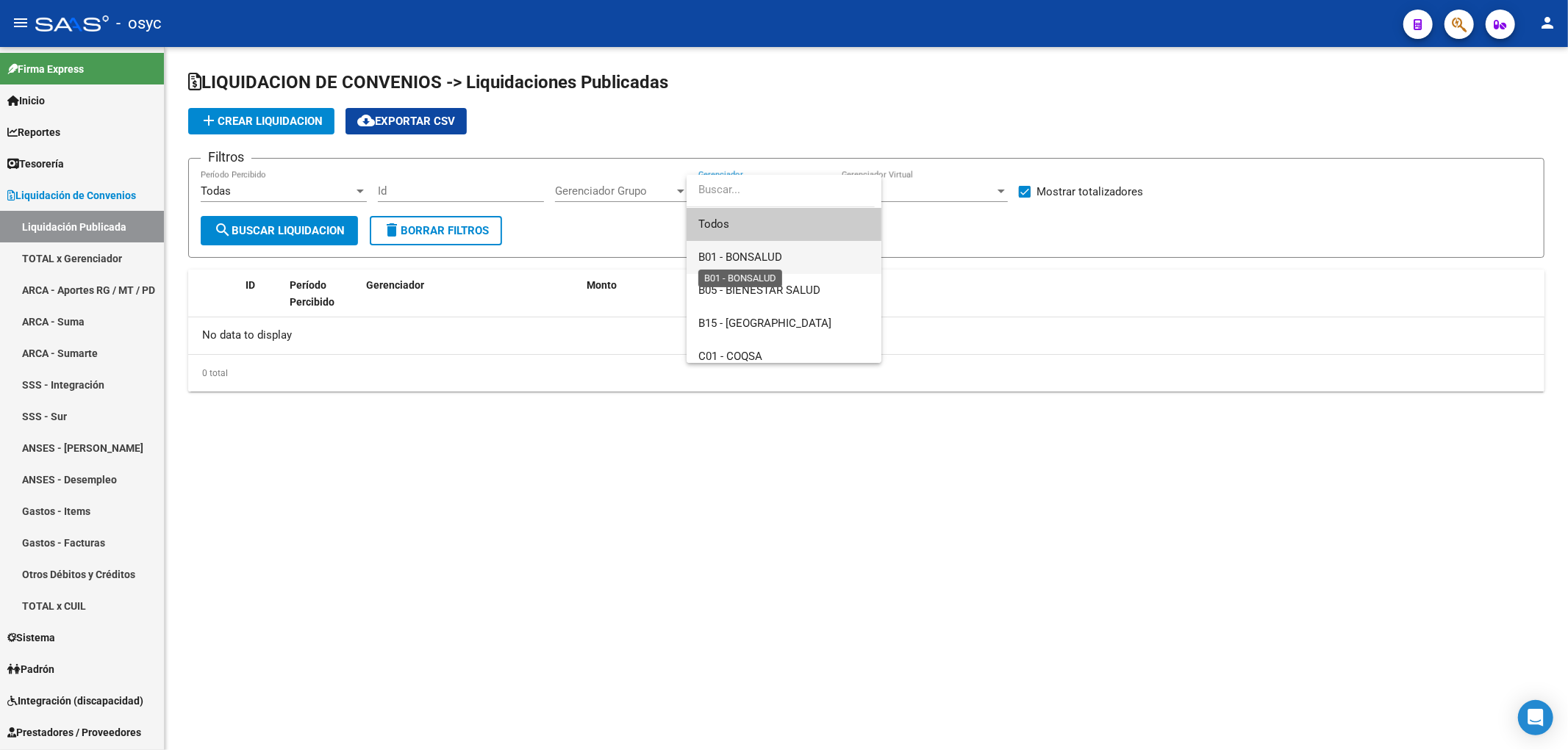
click at [779, 258] on span "B01 - BONSALUD" at bounding box center [740, 257] width 84 height 13
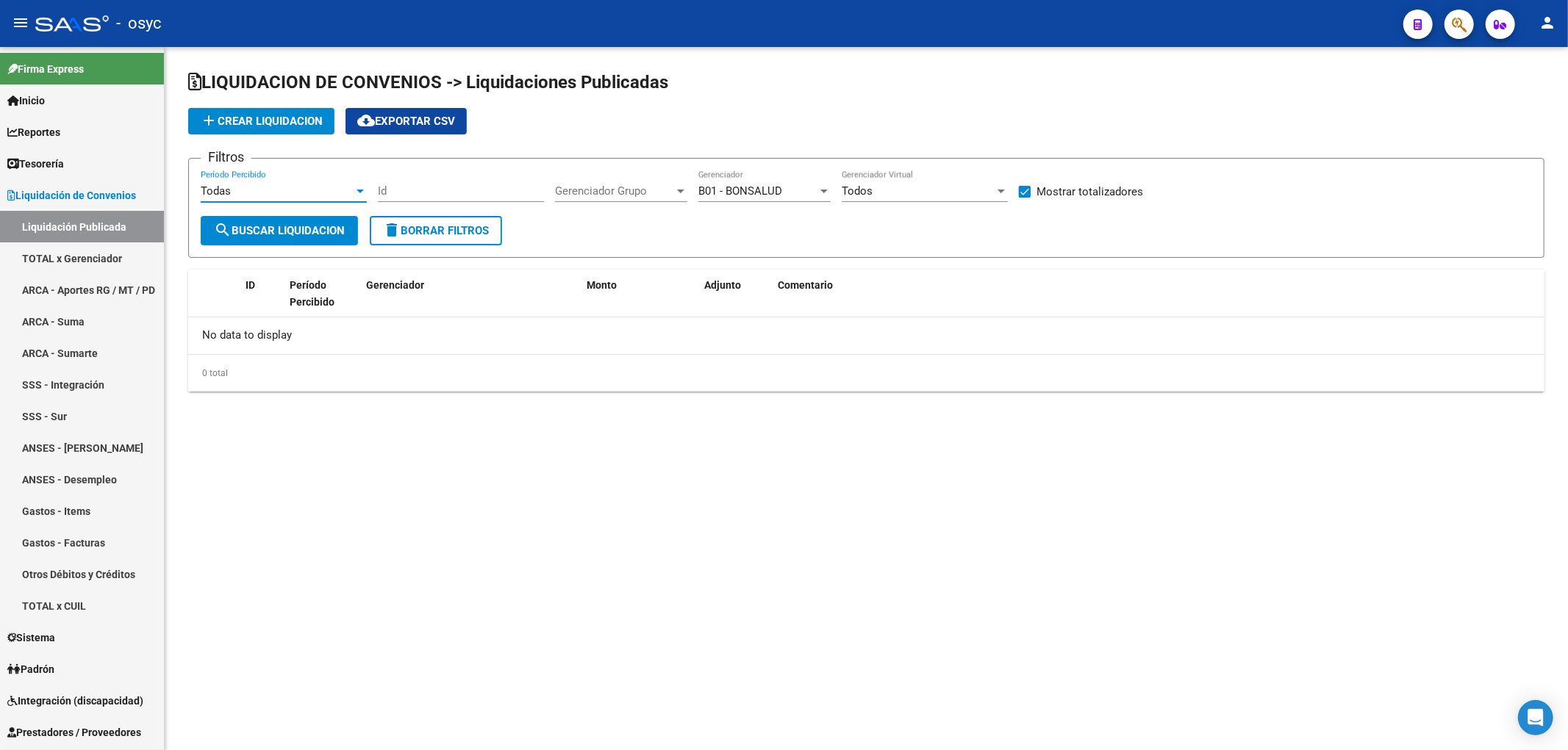
click at [349, 185] on div "Todas" at bounding box center [278, 191] width 153 height 13
click at [349, 185] on span "Todas" at bounding box center [284, 191] width 166 height 33
click at [290, 231] on span "search Buscar Liquidacion" at bounding box center [279, 231] width 131 height 13
click at [666, 190] on span "Gerenciador Grupo" at bounding box center [614, 191] width 119 height 13
click at [657, 192] on input "dropdown search" at bounding box center [636, 190] width 188 height 33
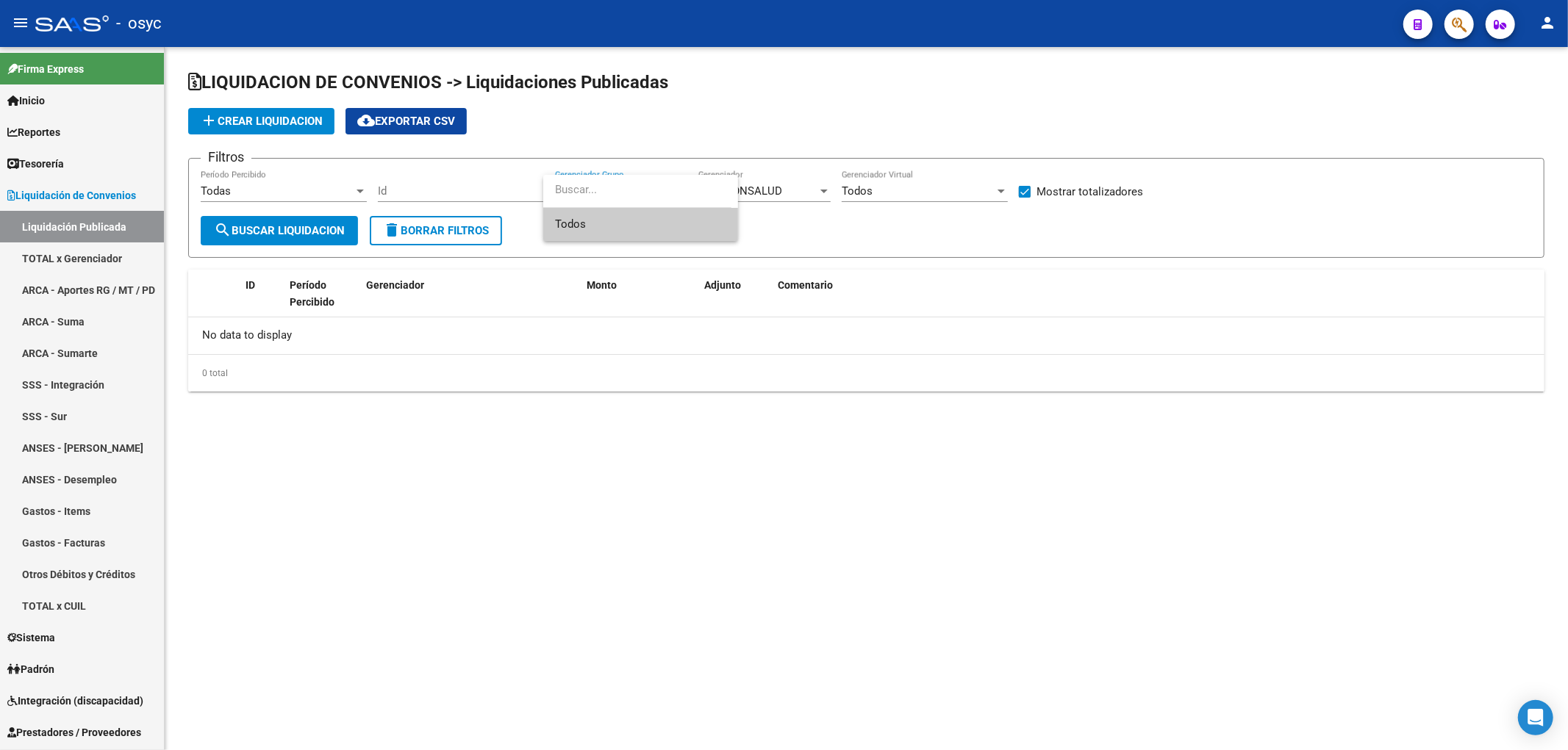
click at [926, 180] on div at bounding box center [784, 375] width 1568 height 750
click at [927, 181] on div "Todos Gerenciador Virtual" at bounding box center [925, 186] width 166 height 32
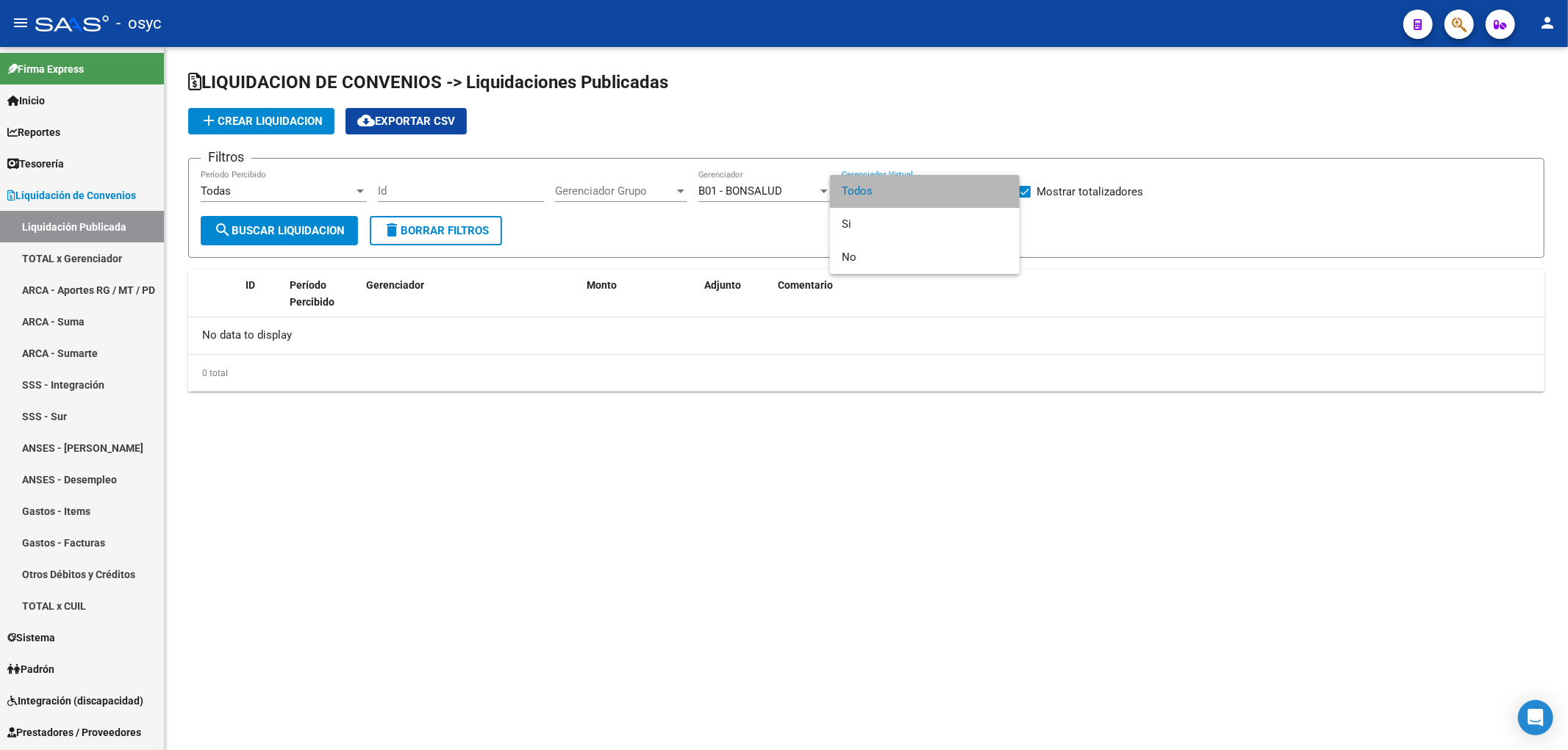
click at [927, 181] on span "Todos" at bounding box center [925, 191] width 166 height 33
click at [274, 129] on button "add Crear Liquidacion" at bounding box center [261, 121] width 147 height 26
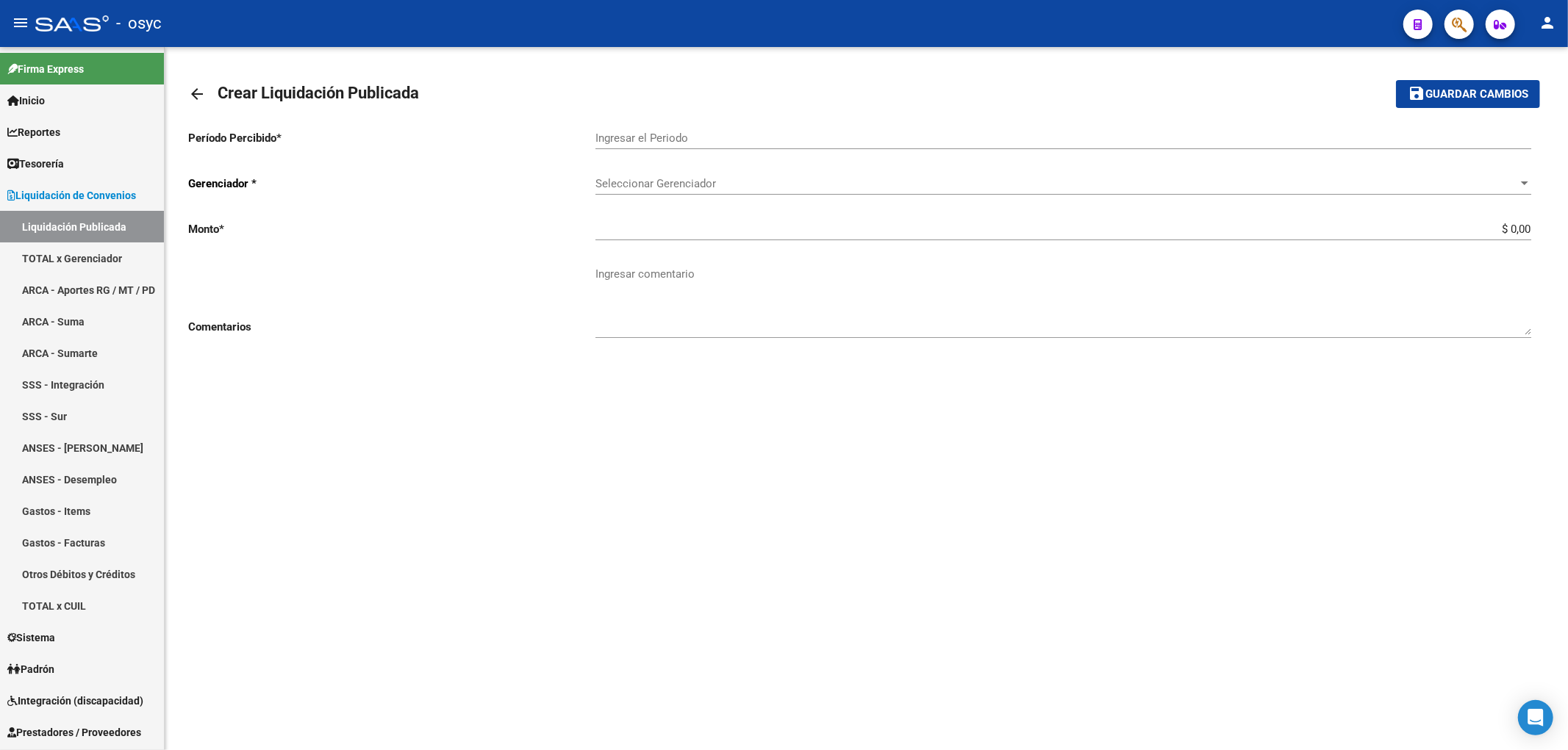
click at [783, 143] on input "Ingresar el Periodo" at bounding box center [1062, 138] width 935 height 13
click at [194, 95] on mat-icon "arrow_back" at bounding box center [196, 93] width 18 height 18
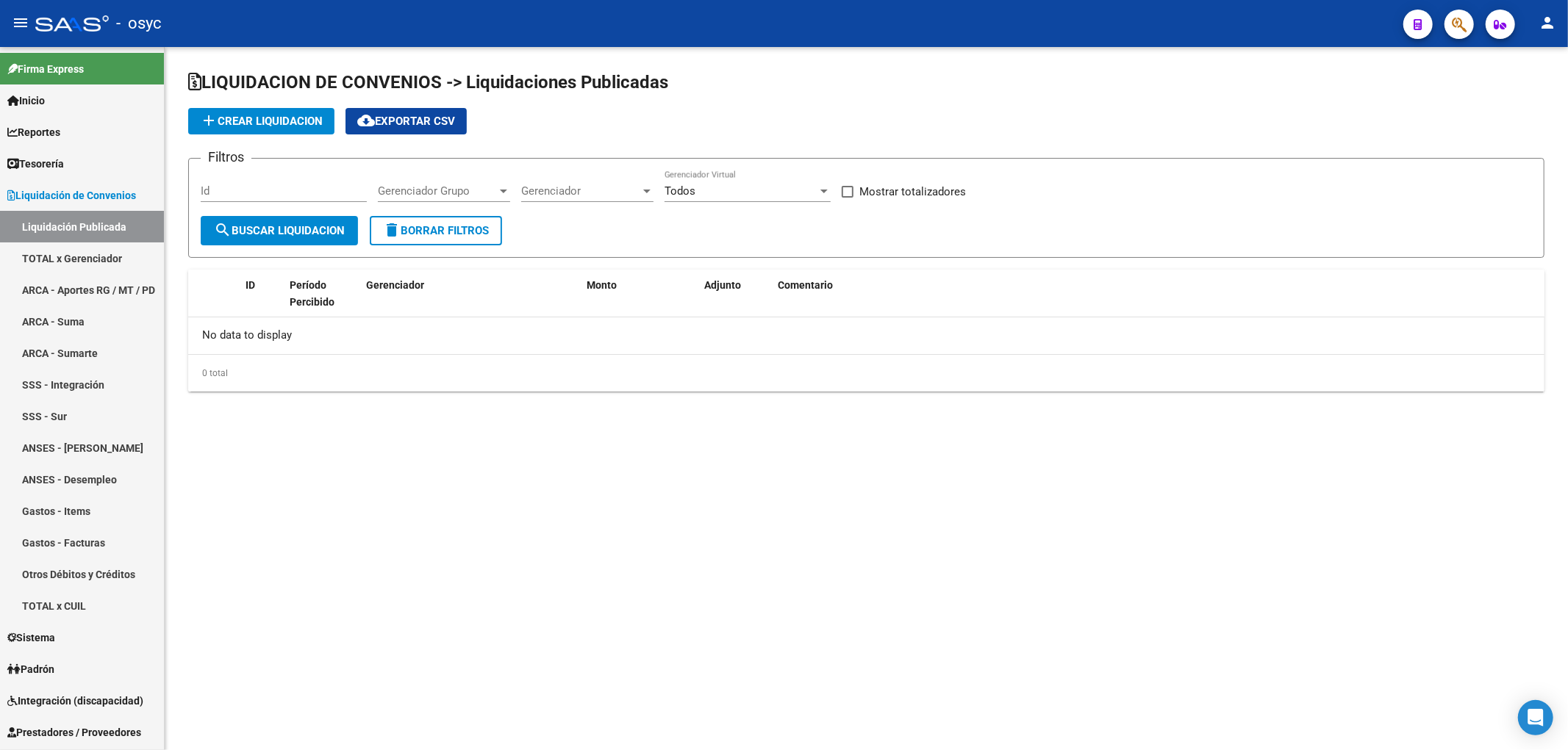
checkbox input "true"
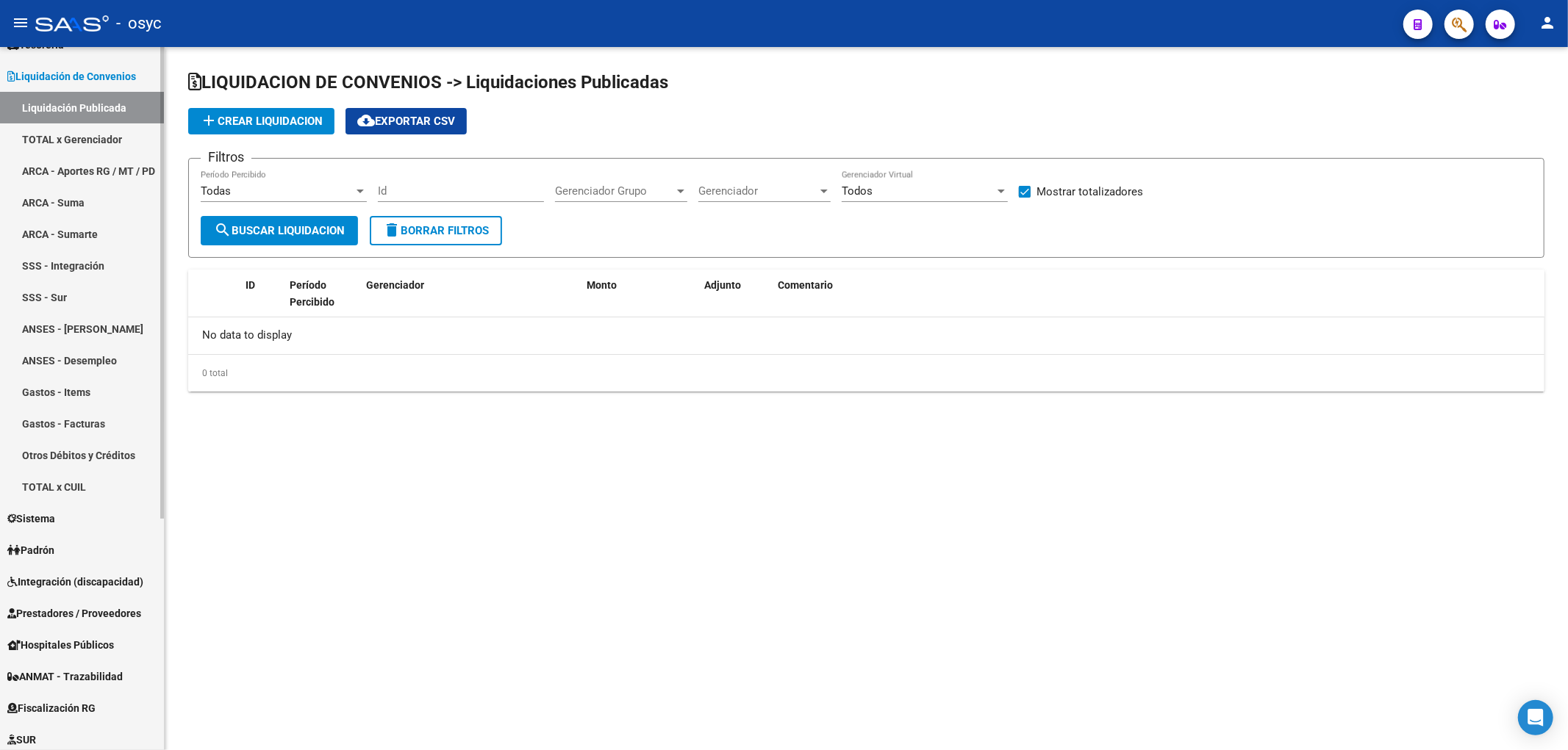
scroll to position [163, 0]
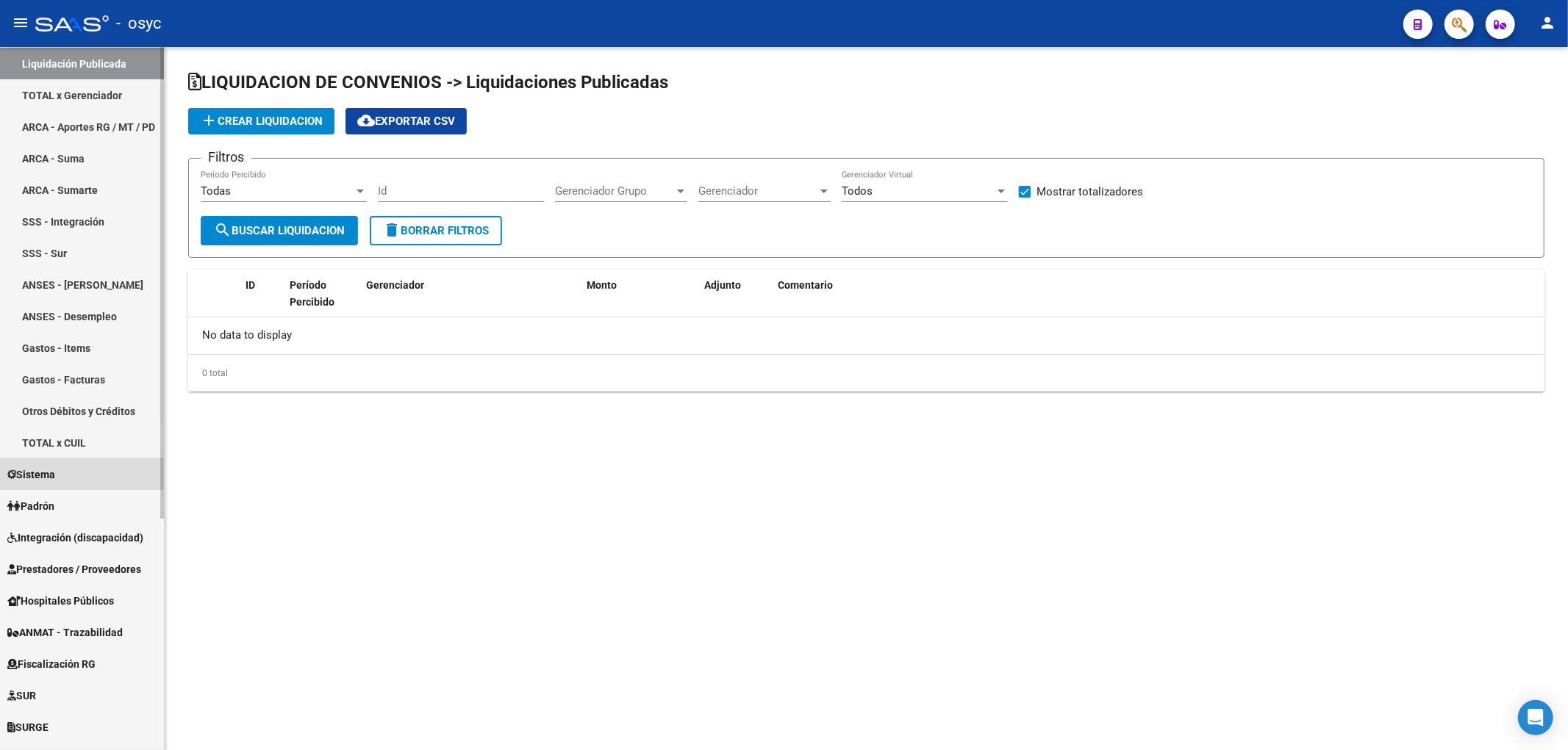
click at [82, 477] on link "Sistema" at bounding box center [81, 474] width 164 height 32
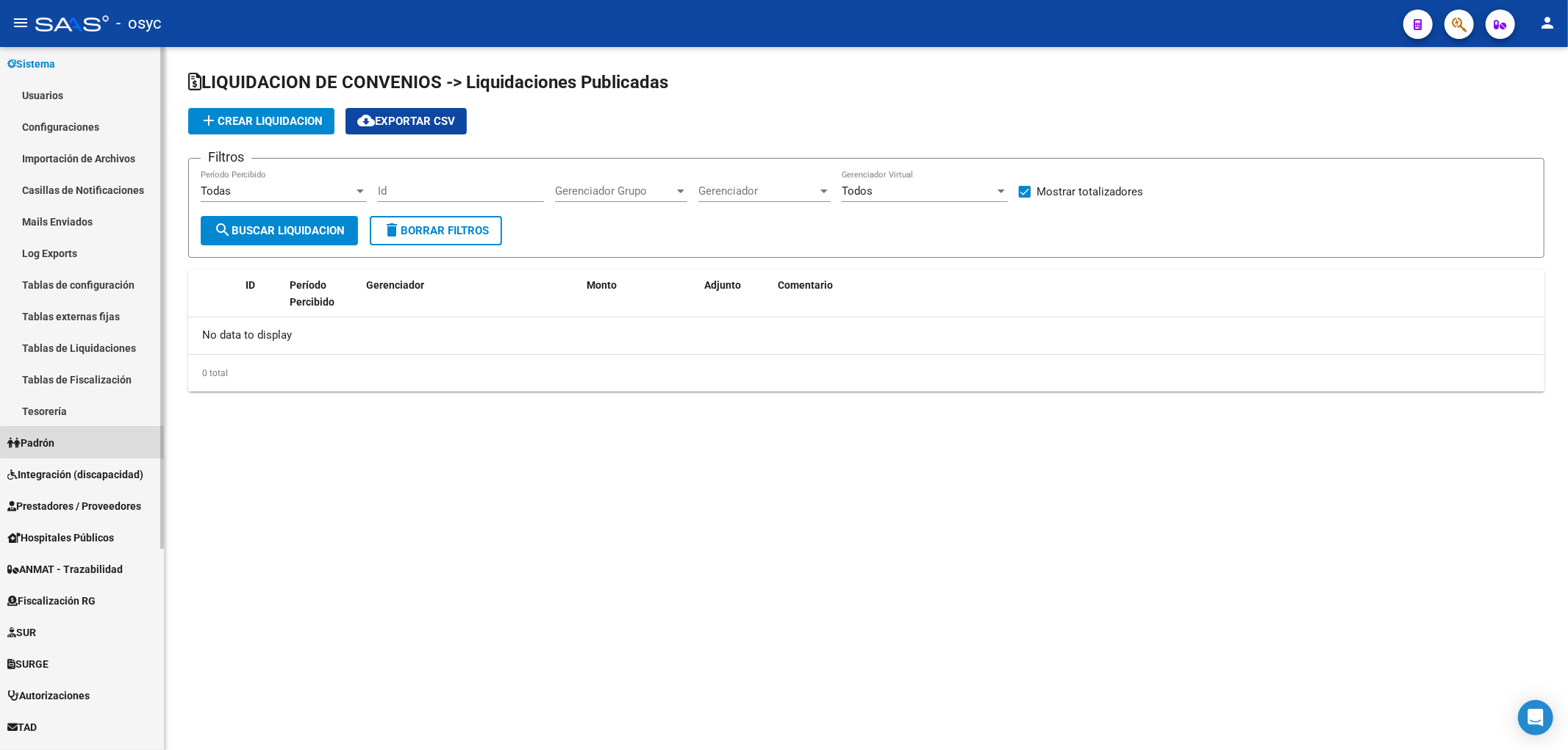
click at [98, 444] on link "Padrón" at bounding box center [81, 443] width 164 height 32
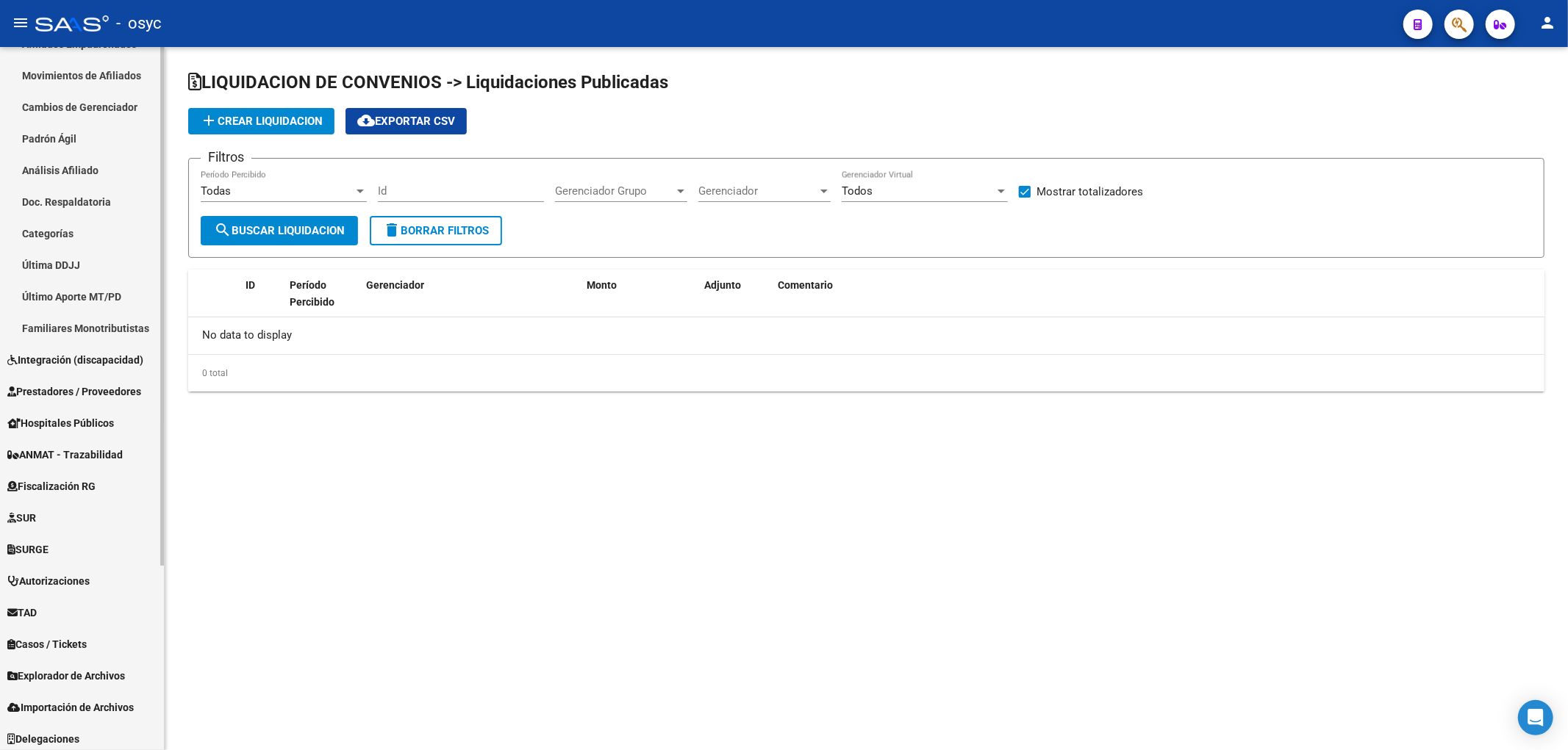
scroll to position [249, 0]
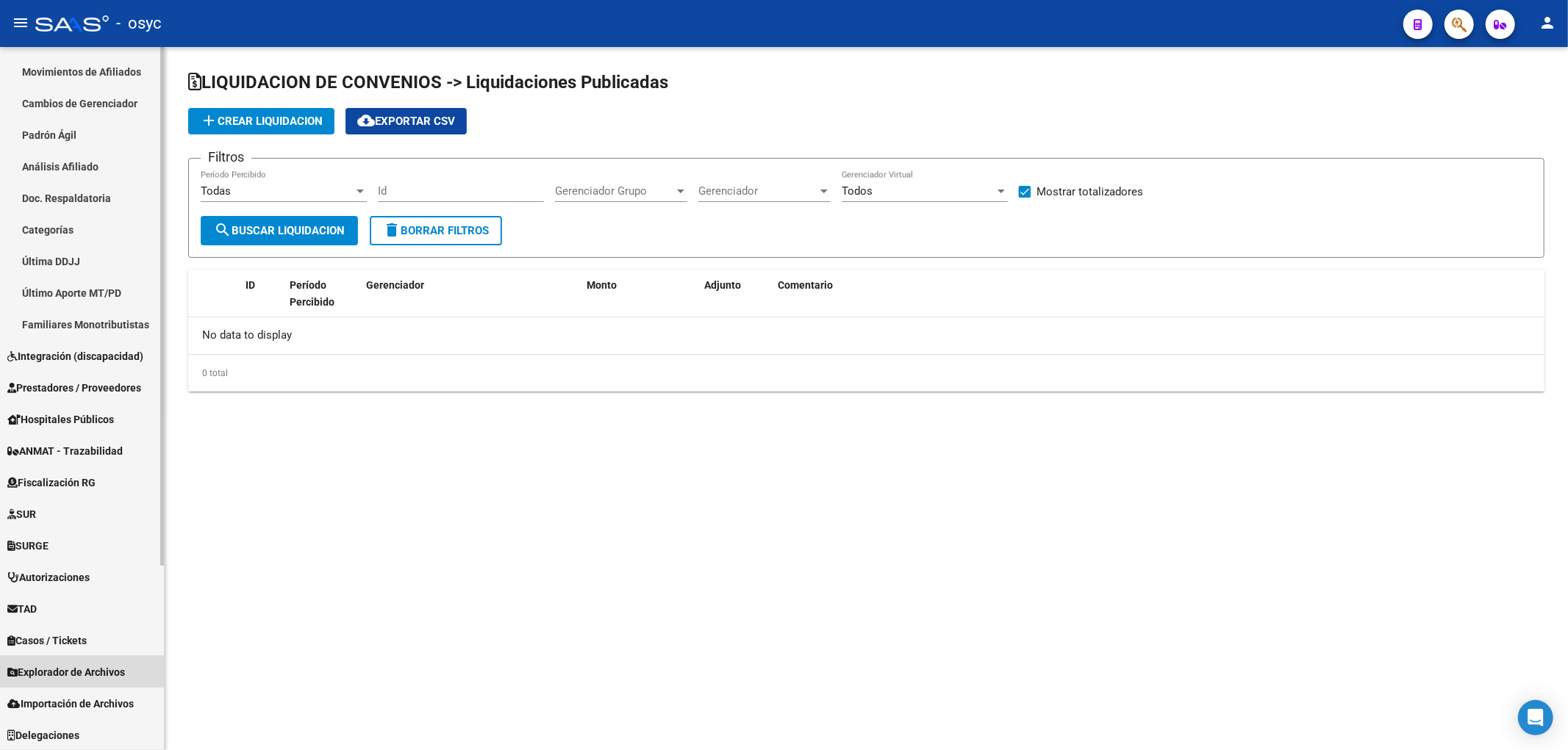
click at [100, 672] on span "Explorador de Archivos" at bounding box center [66, 672] width 118 height 16
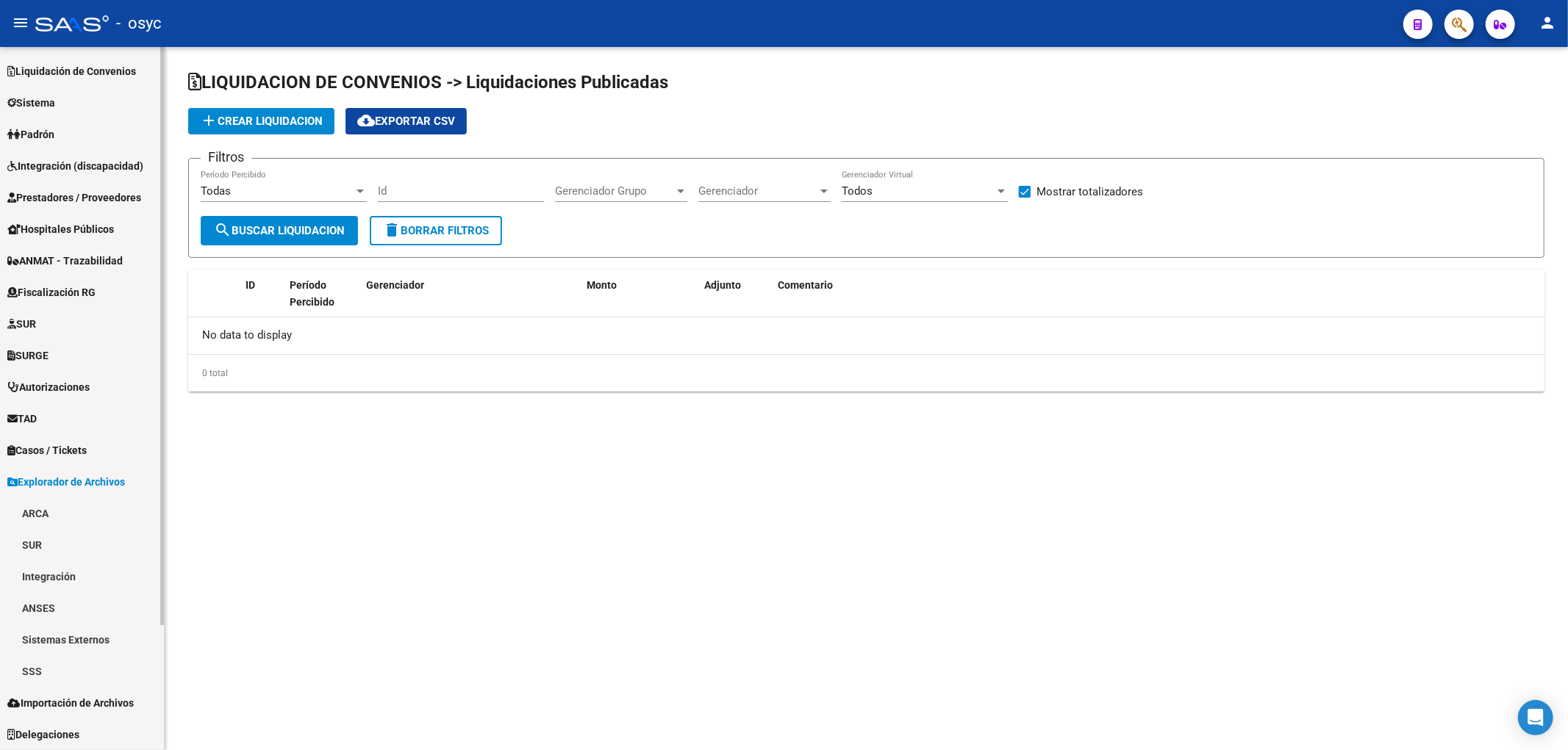
scroll to position [123, 0]
click at [92, 696] on span "Importación de Archivos" at bounding box center [70, 703] width 126 height 16
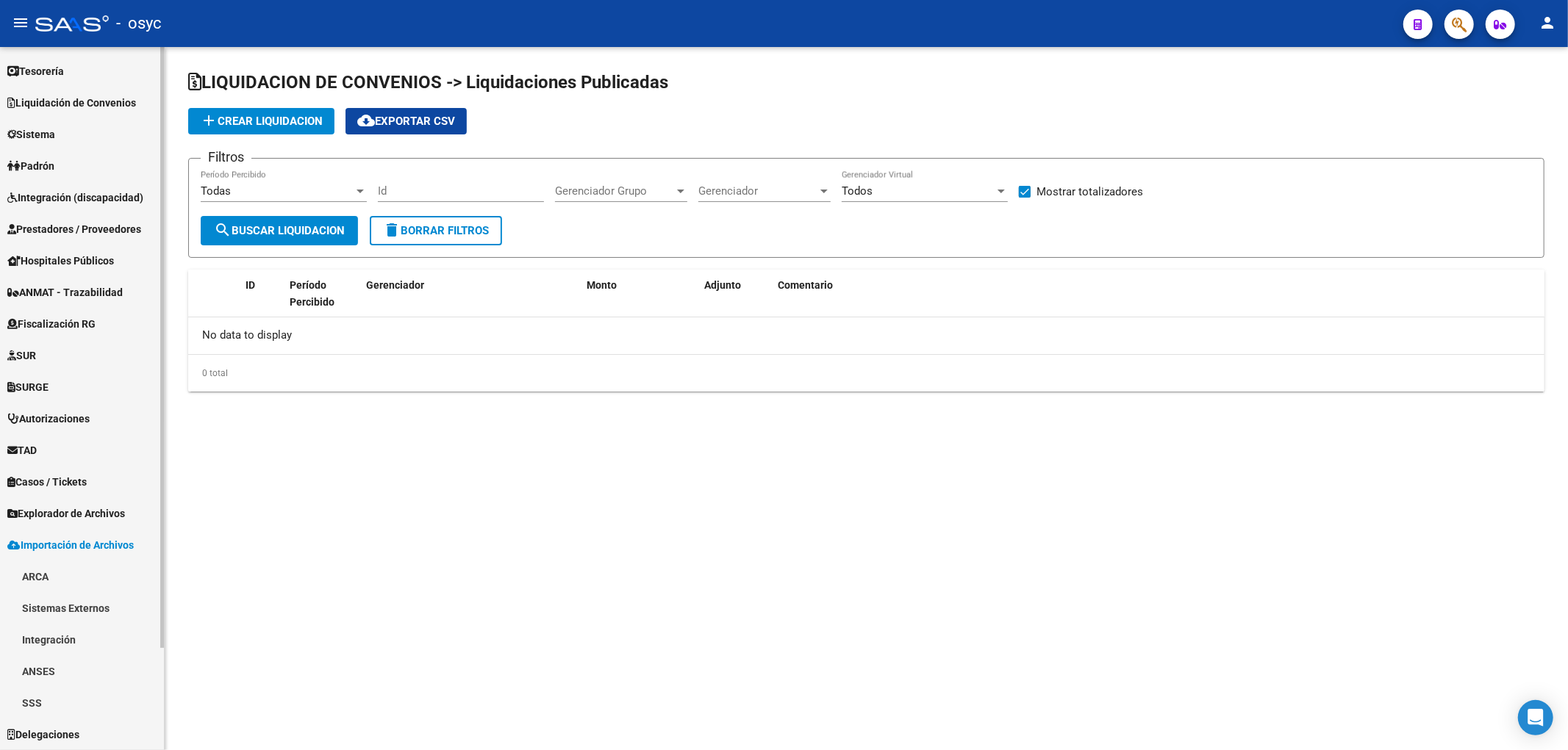
scroll to position [92, 0]
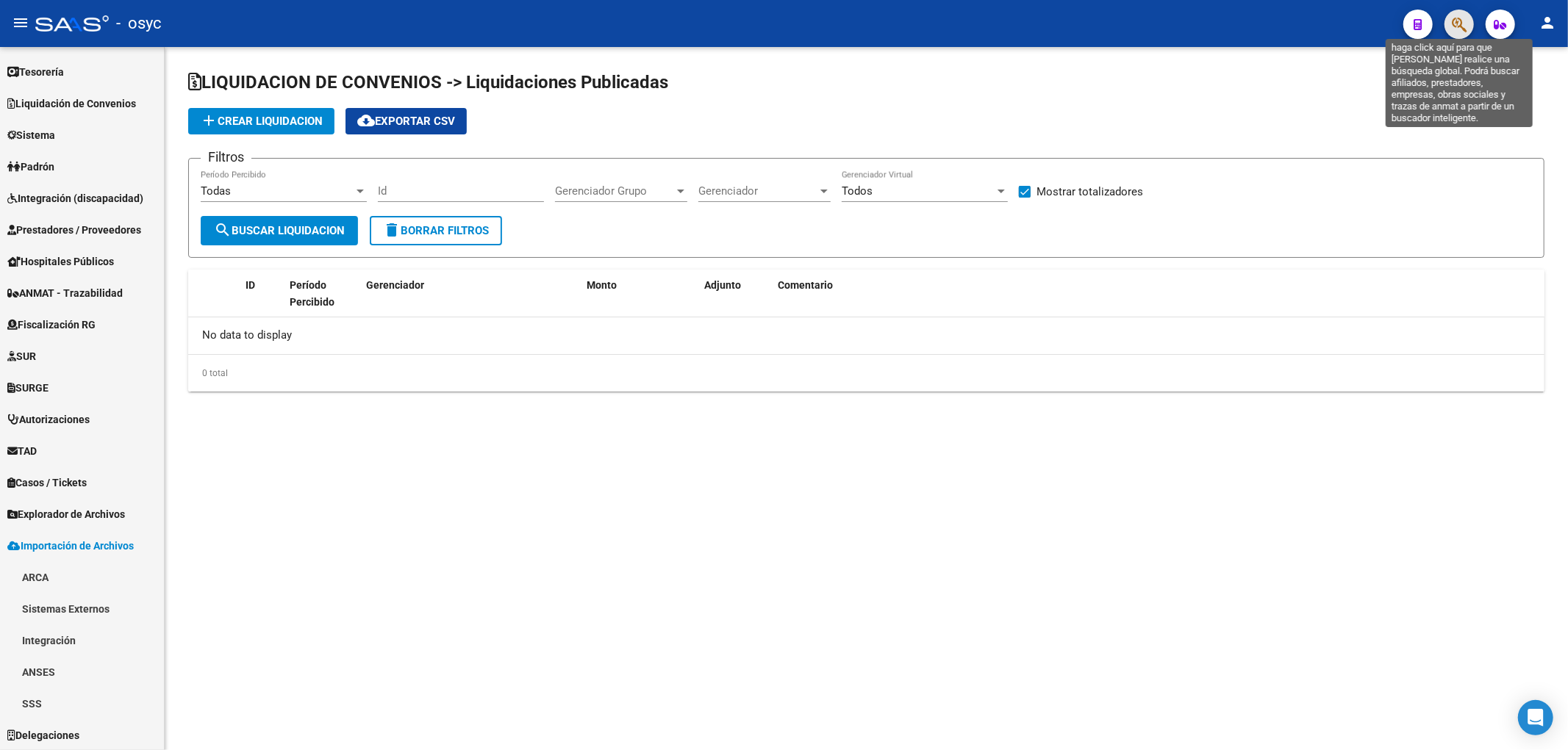
click at [1455, 27] on icon "button" at bounding box center [1459, 24] width 15 height 17
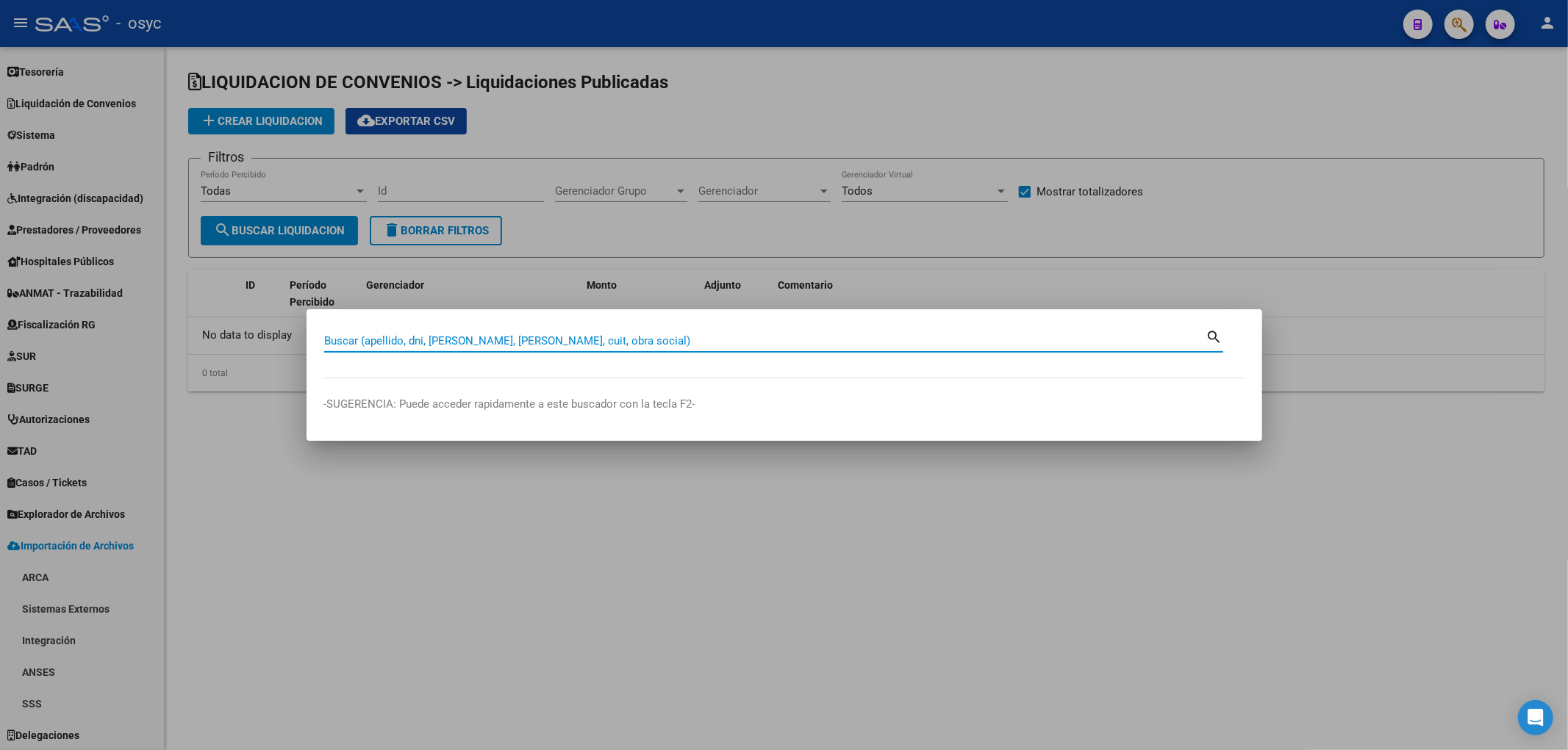
click at [755, 339] on input "Buscar (apellido, dni, [PERSON_NAME], [PERSON_NAME], cuit, obra social)" at bounding box center [765, 341] width 882 height 13
type input "25639817"
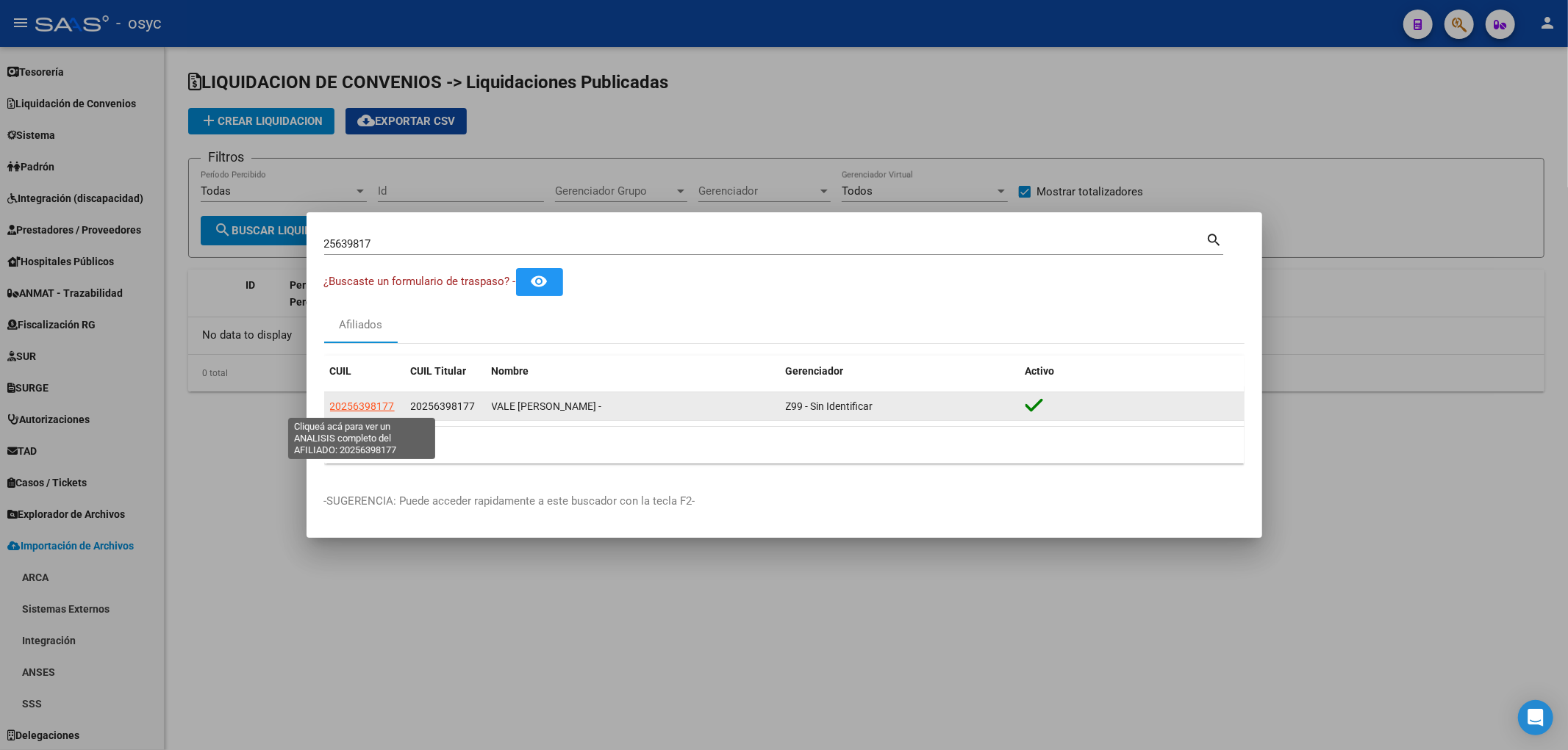
click at [378, 407] on span "20256398177" at bounding box center [362, 406] width 64 height 12
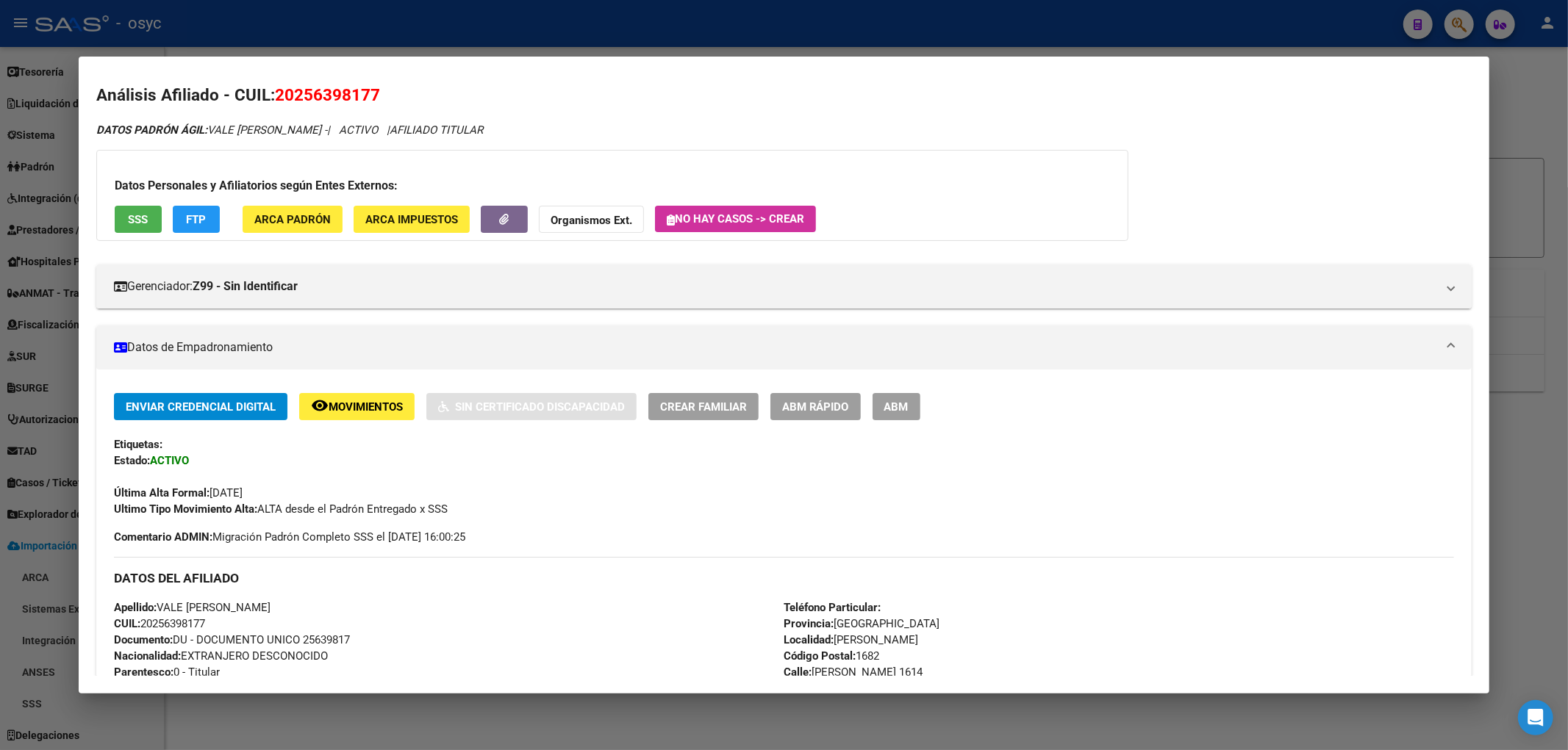
scroll to position [0, 0]
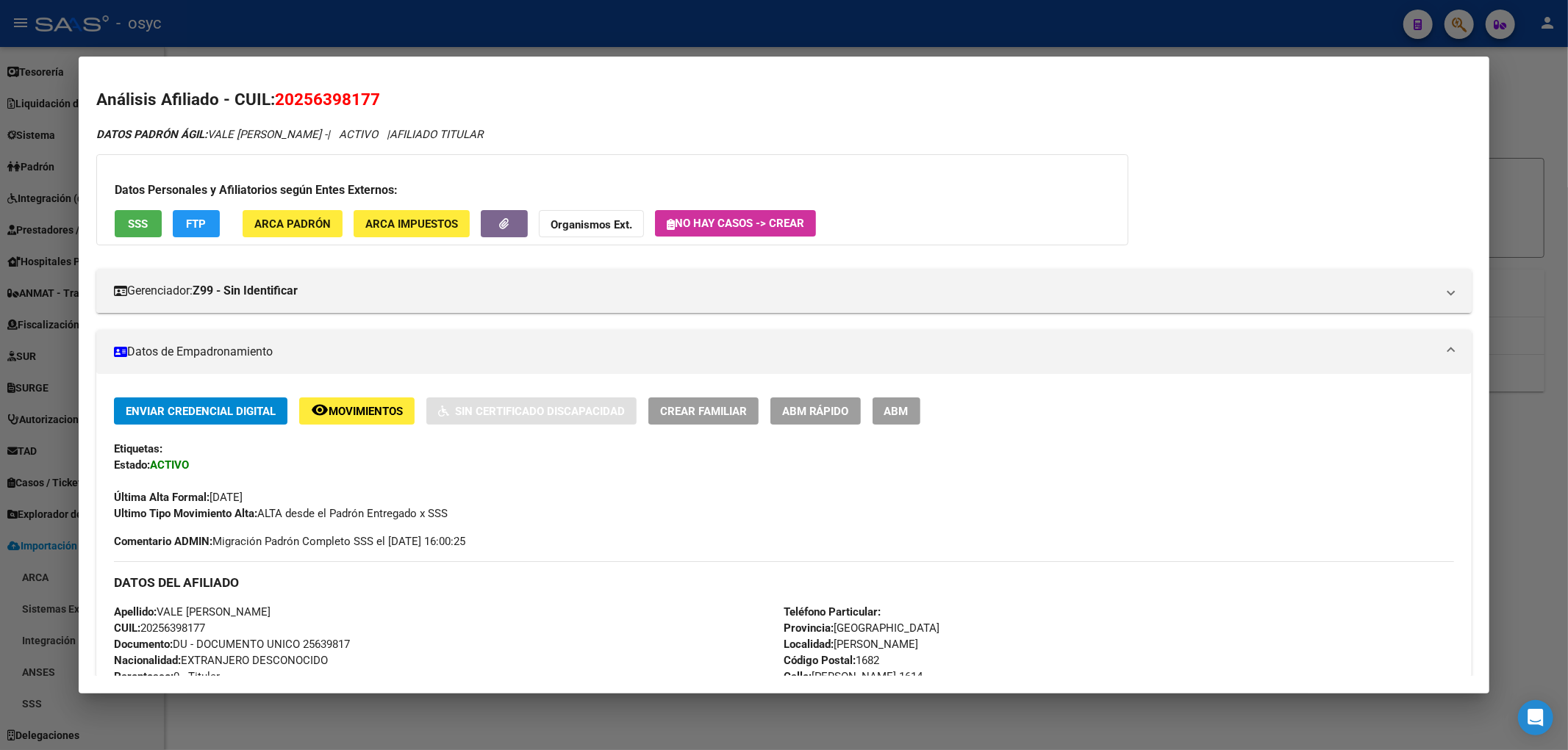
click at [321, 101] on span "20256398177" at bounding box center [327, 99] width 105 height 19
copy span "20256398177"
drag, startPoint x: 210, startPoint y: 135, endPoint x: 342, endPoint y: 133, distance: 132.0
click at [327, 133] on span "DATOS [PERSON_NAME]: VALE [PERSON_NAME] -" at bounding box center [211, 134] width 231 height 13
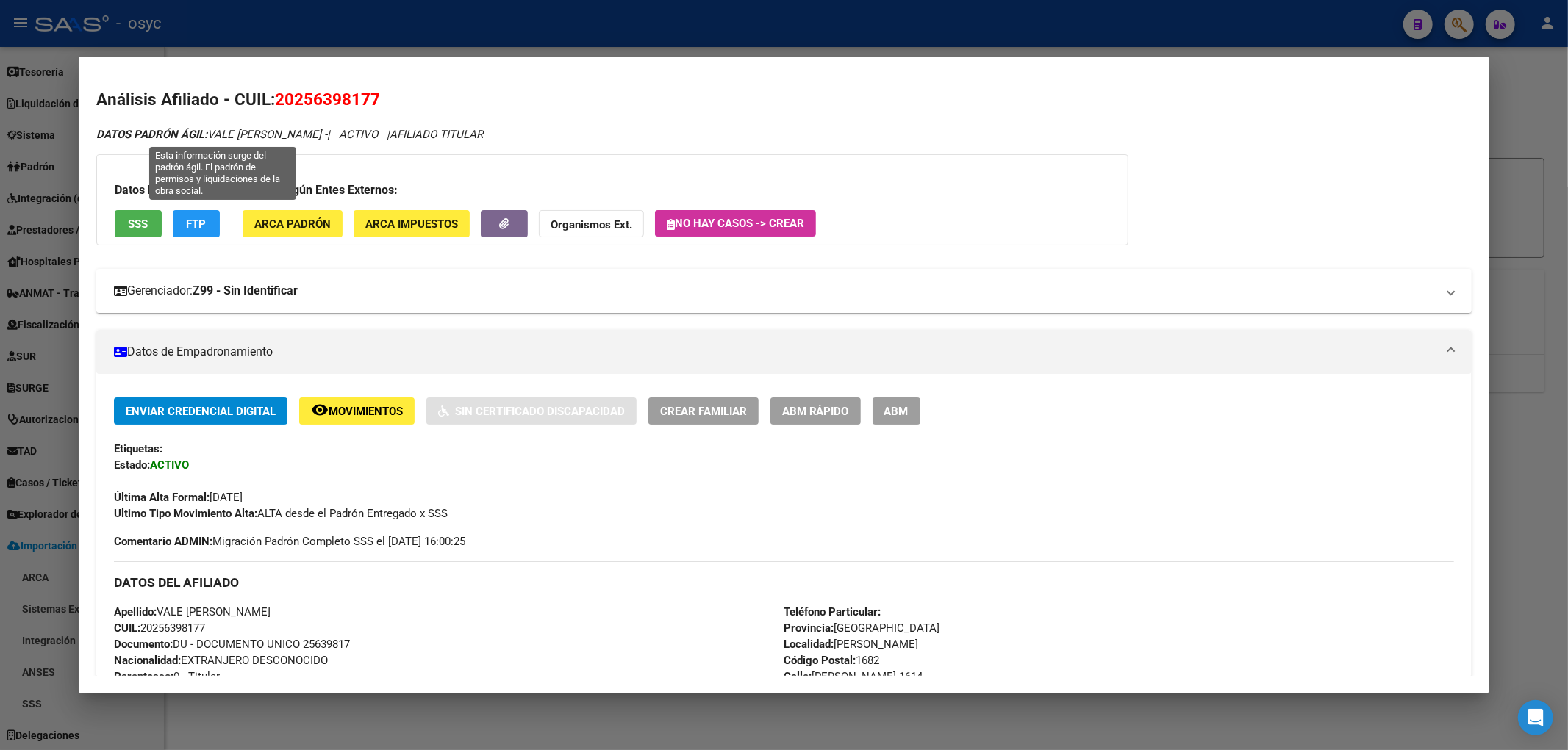
copy span "VALE [PERSON_NAME]"
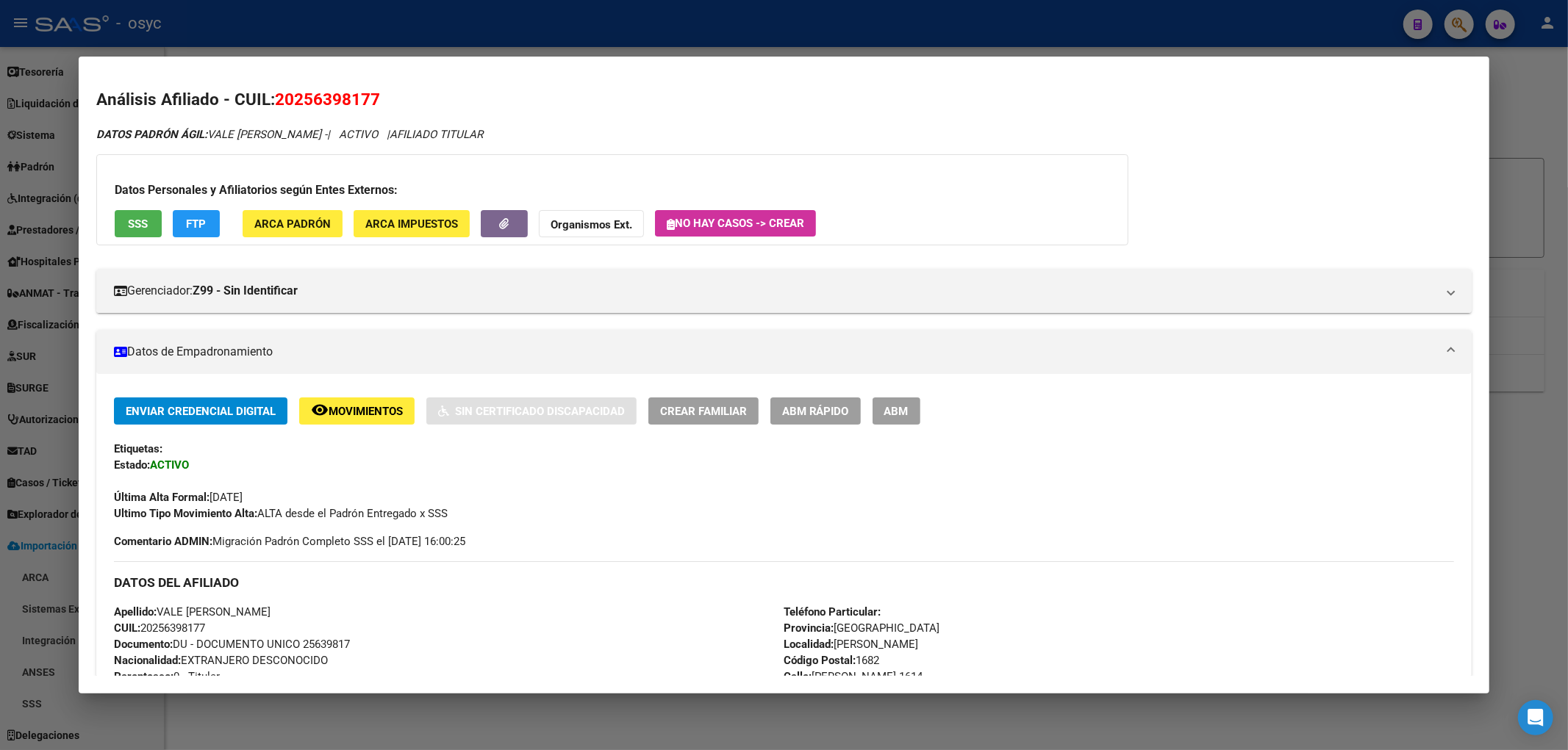
drag, startPoint x: 577, startPoint y: 107, endPoint x: 392, endPoint y: 253, distance: 235.7
click at [577, 107] on h2 "Análisis Afiliado - CUIL: 20256398177" at bounding box center [784, 100] width 1376 height 25
click at [194, 232] on button "FTP" at bounding box center [196, 223] width 47 height 27
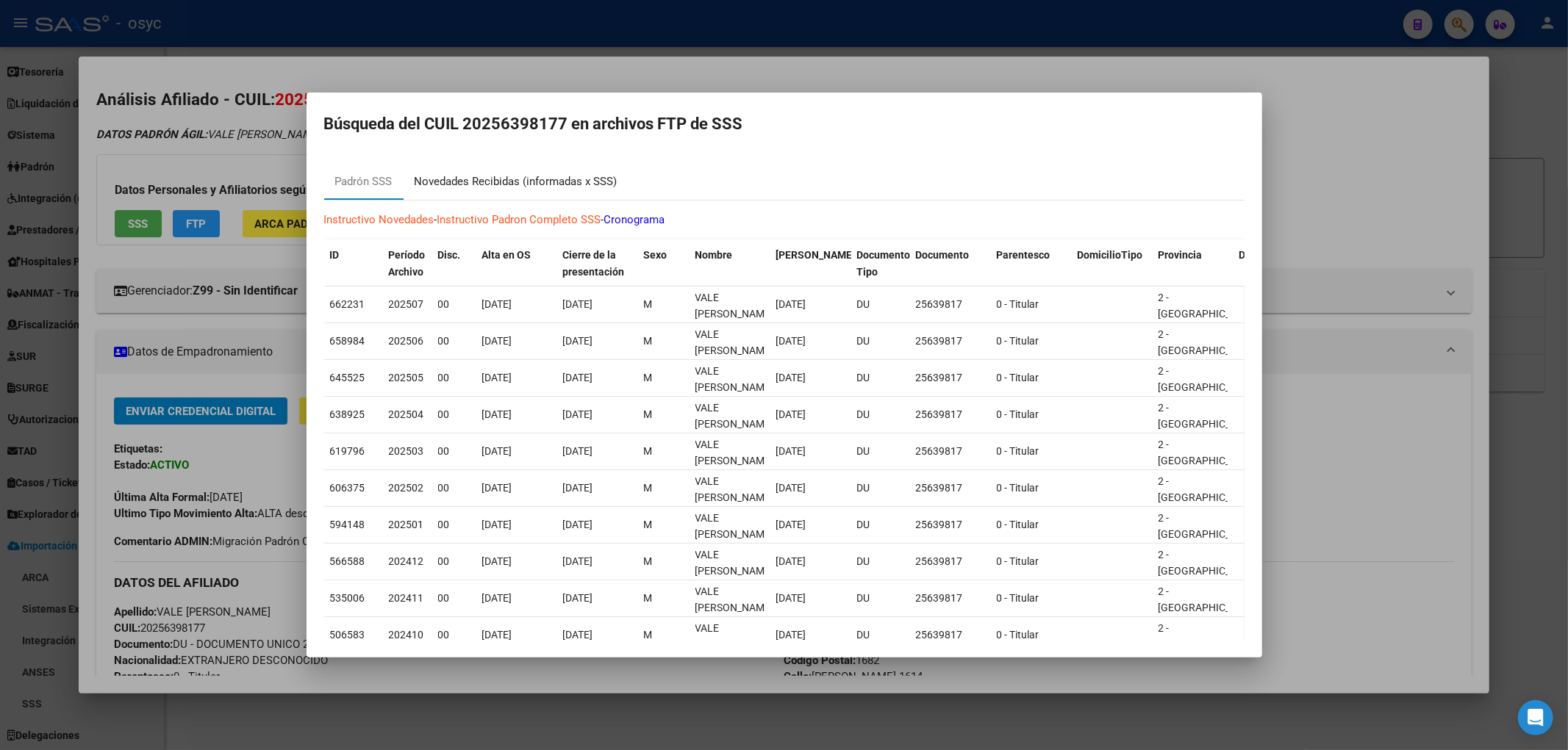
click at [466, 177] on div "Novedades Recibidas (informadas x SSS)" at bounding box center [516, 182] width 203 height 17
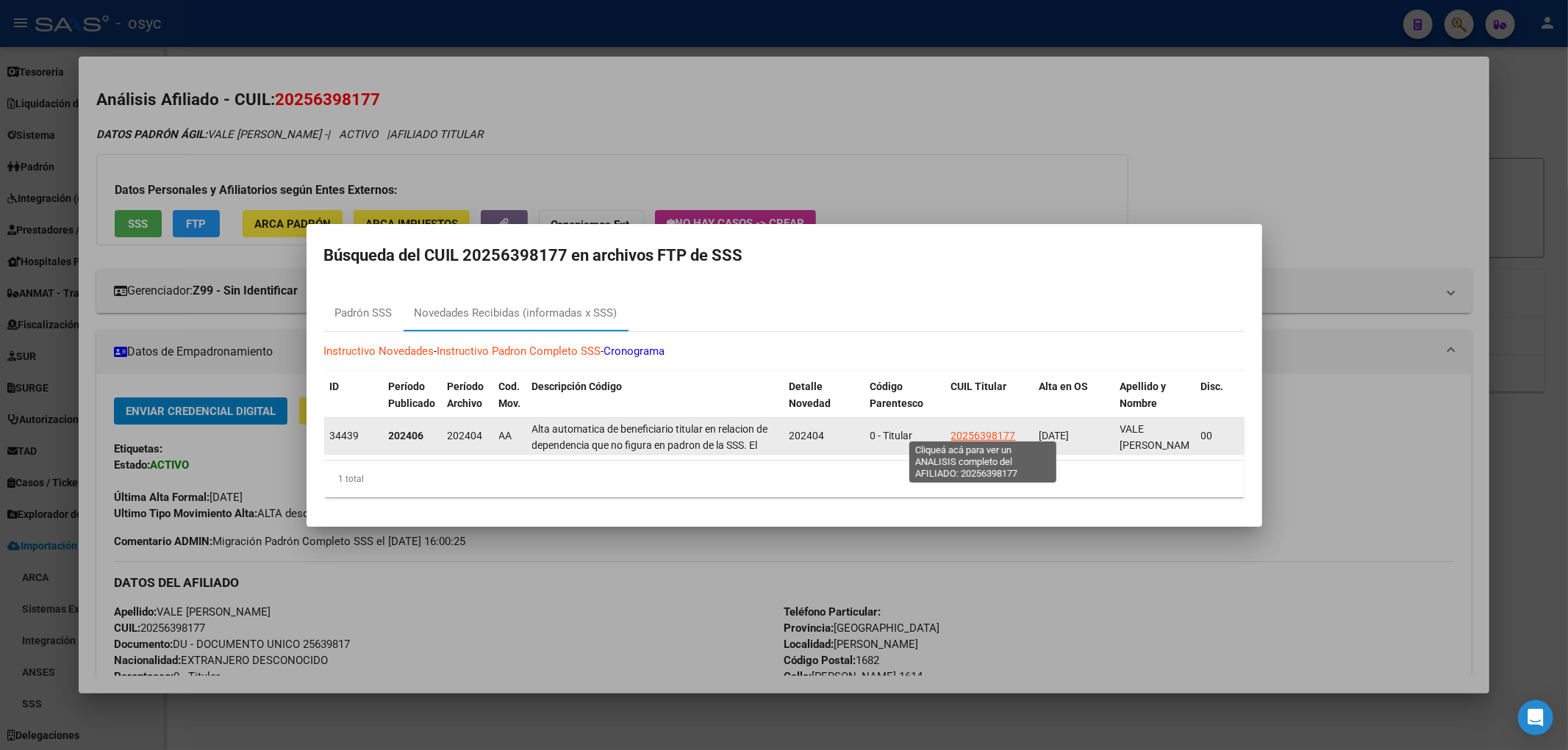
click at [990, 432] on span "20256398177" at bounding box center [983, 435] width 64 height 12
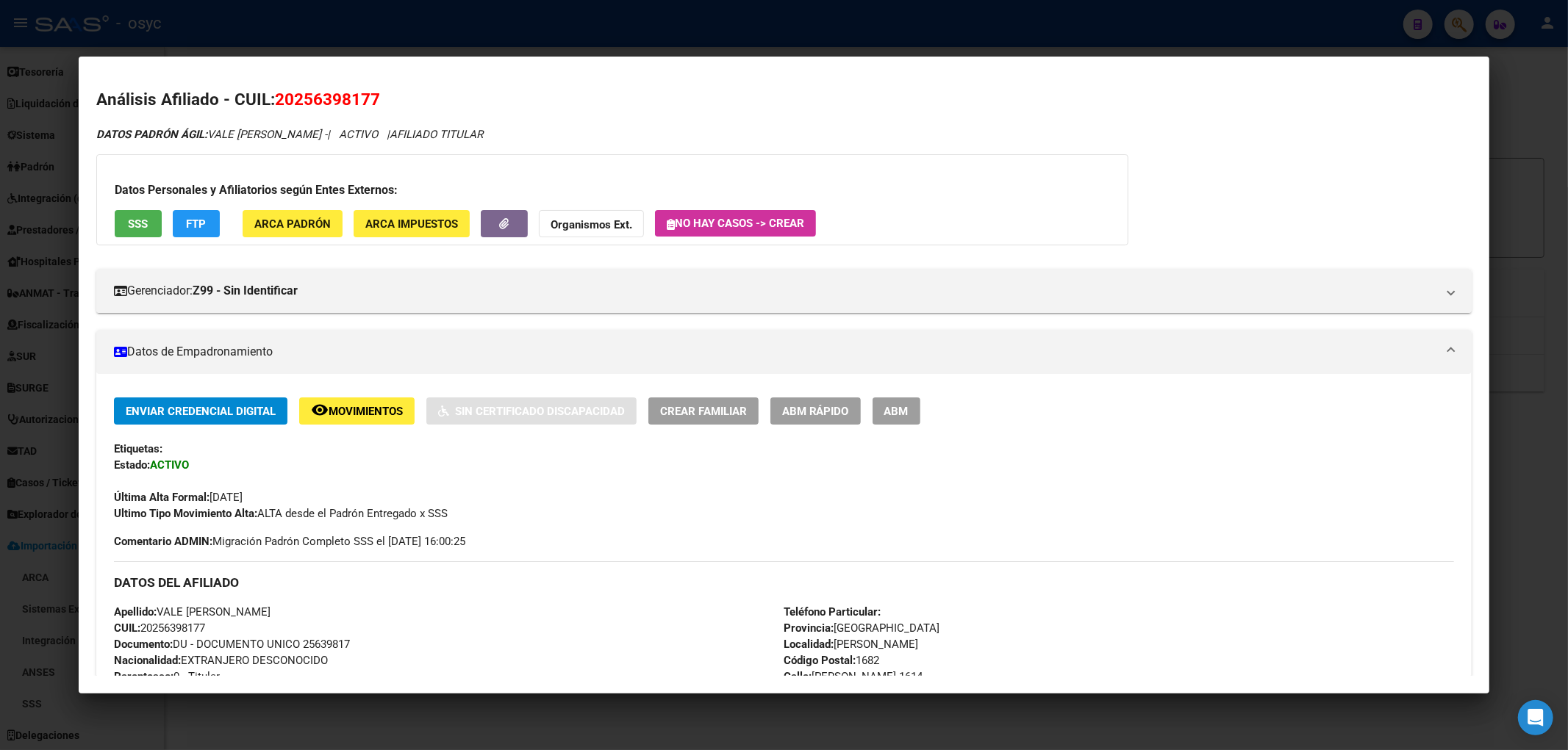
click at [1147, 1] on div at bounding box center [784, 375] width 1568 height 750
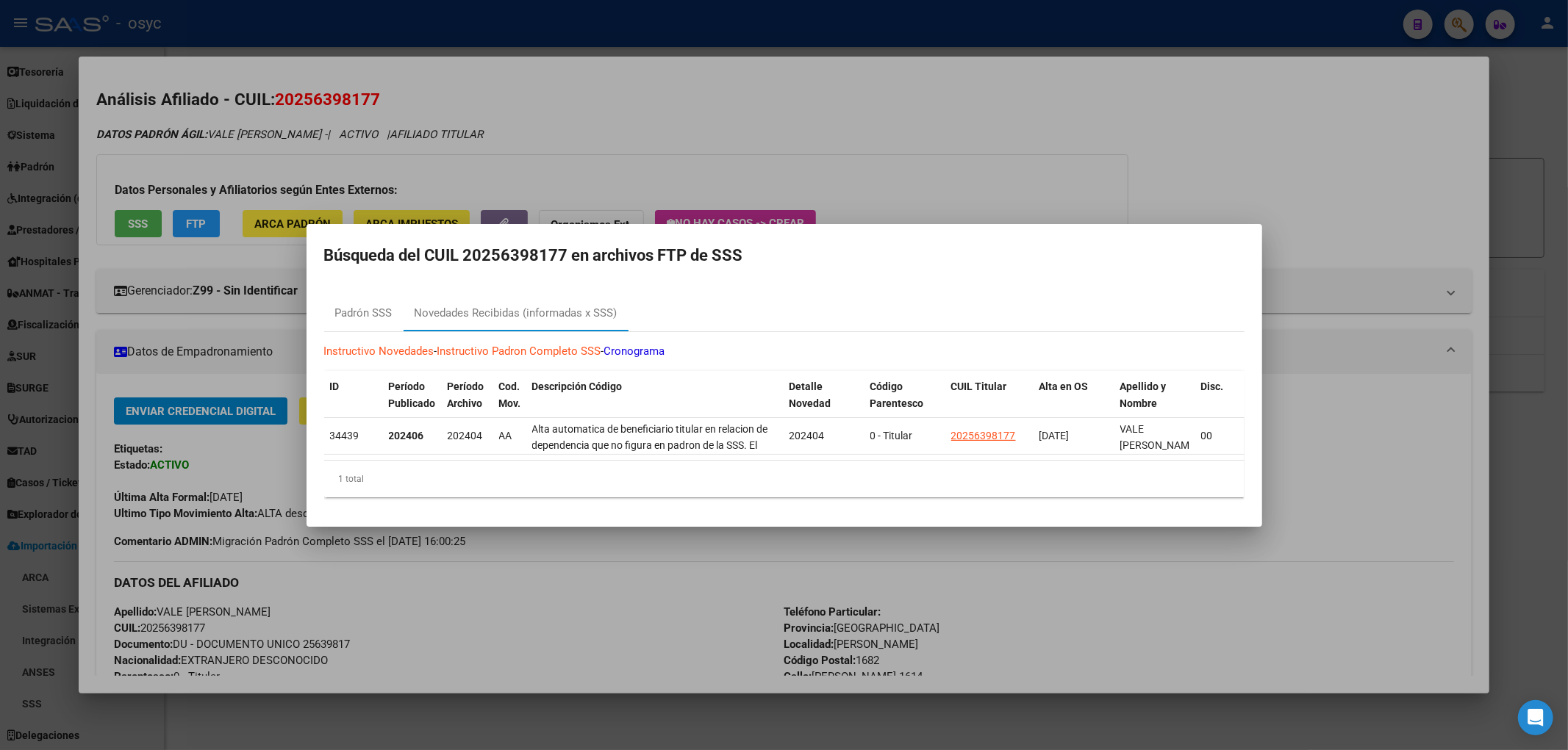
click at [1089, 1] on div at bounding box center [784, 375] width 1568 height 750
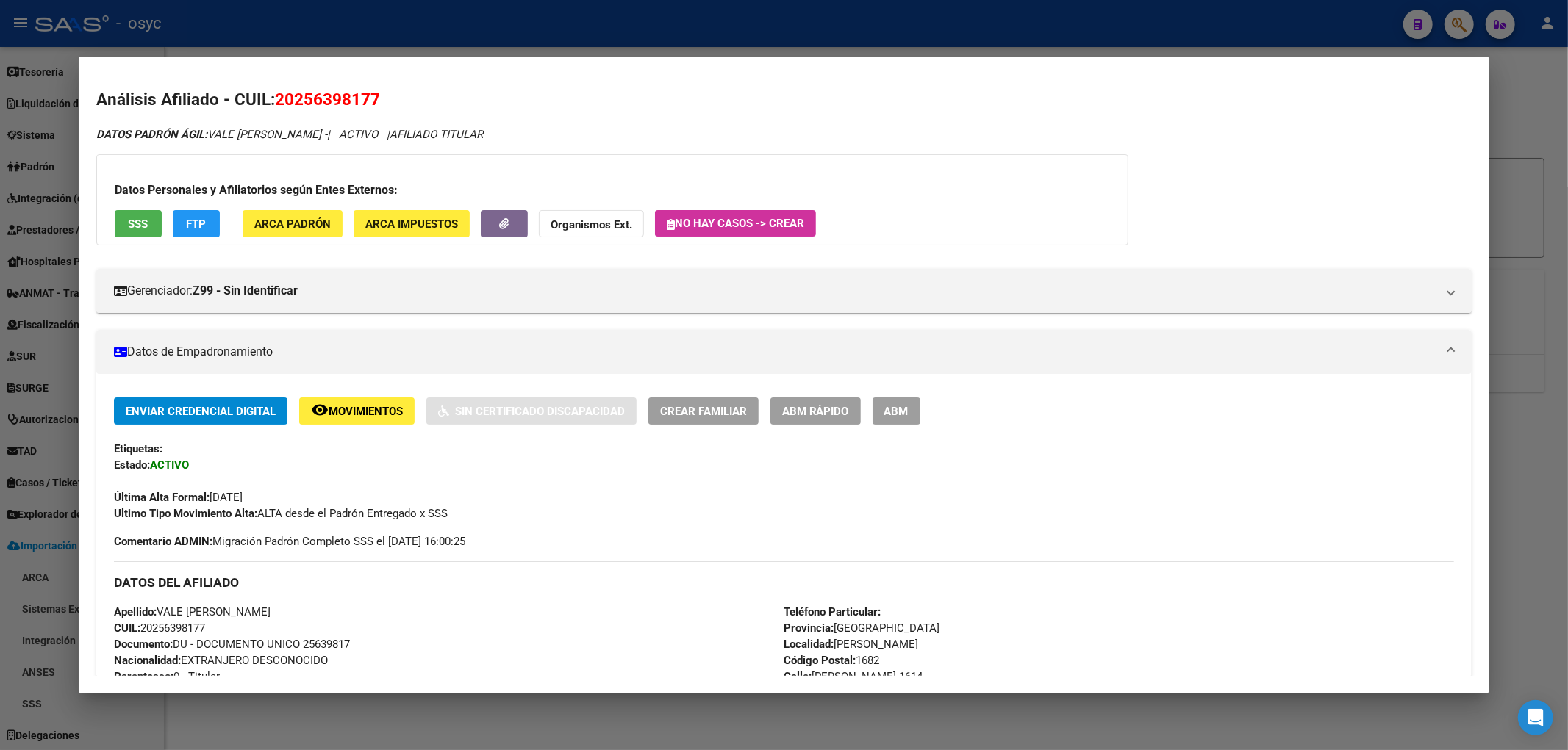
click at [1533, 79] on div at bounding box center [784, 375] width 1568 height 750
